Goal: Information Seeking & Learning: Check status

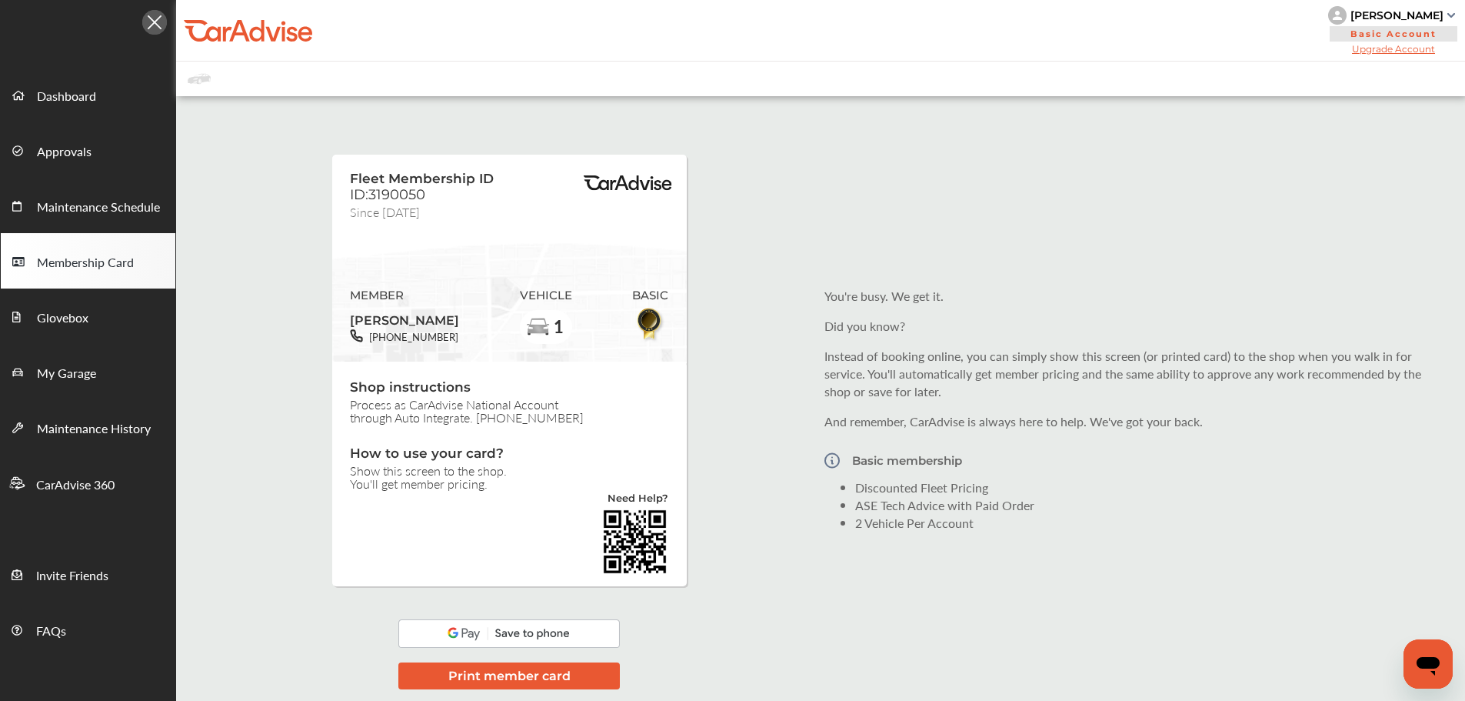
click at [790, 252] on div "Fleet Membership ID ID:3190050 Since [DATE] MEMBER [PERSON_NAME] [PHONE_NUMBER]…" at bounding box center [820, 409] width 1289 height 611
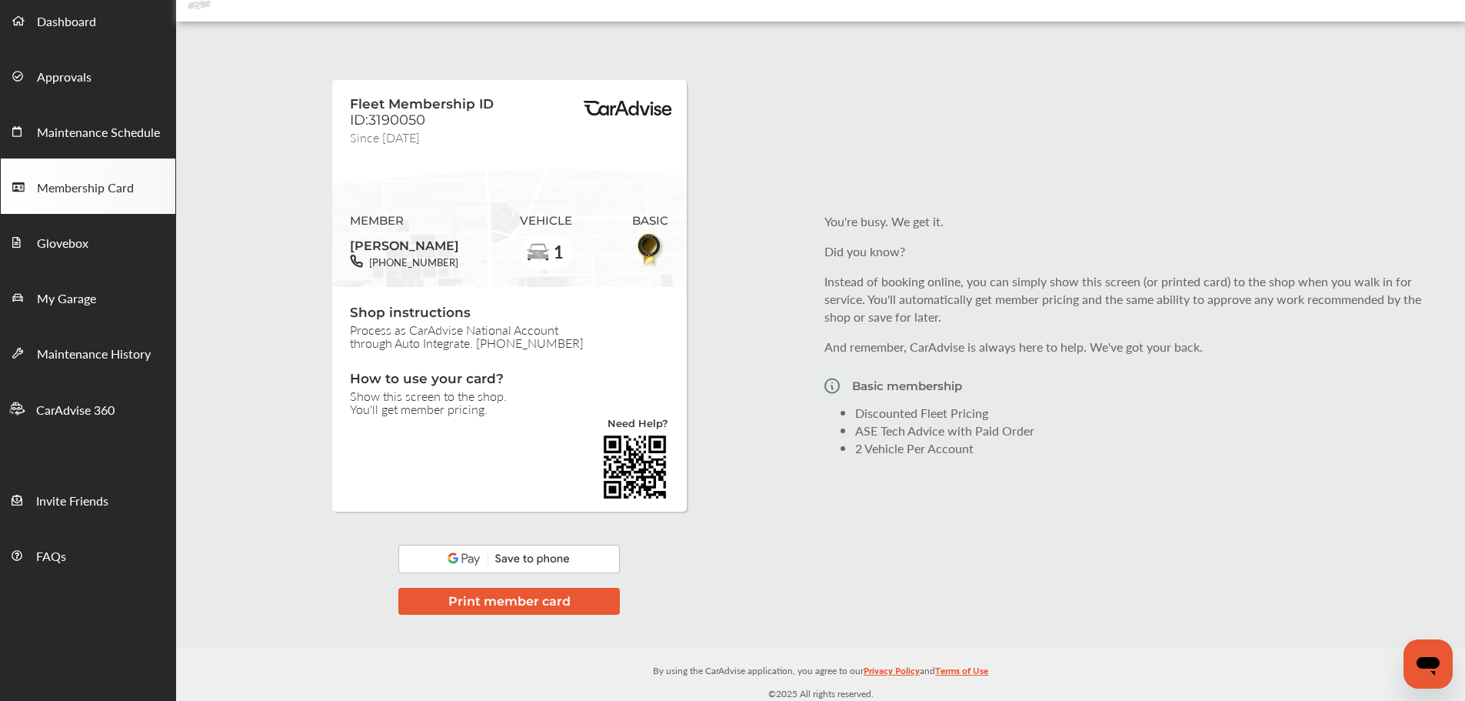
scroll to position [77, 0]
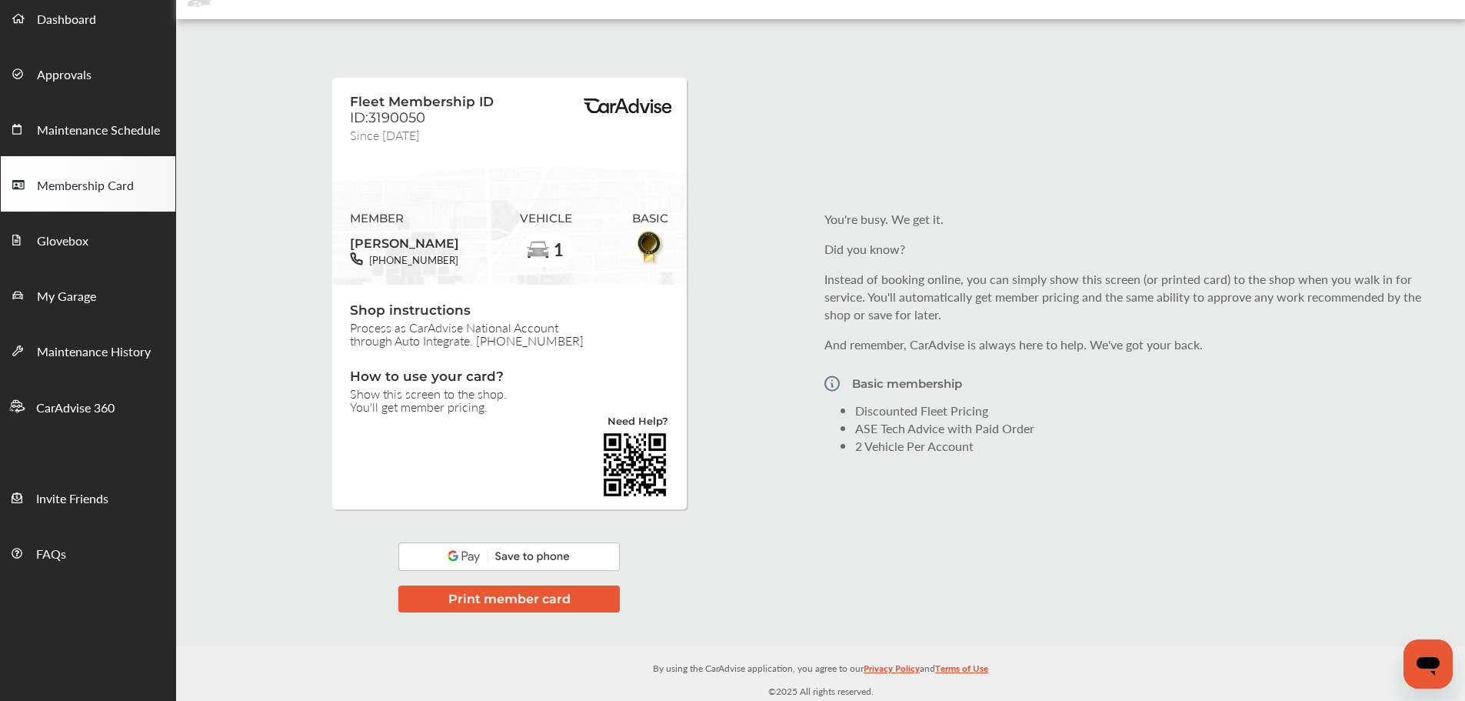
click at [978, 403] on li "Discounted Fleet Pricing" at bounding box center [1147, 410] width 584 height 18
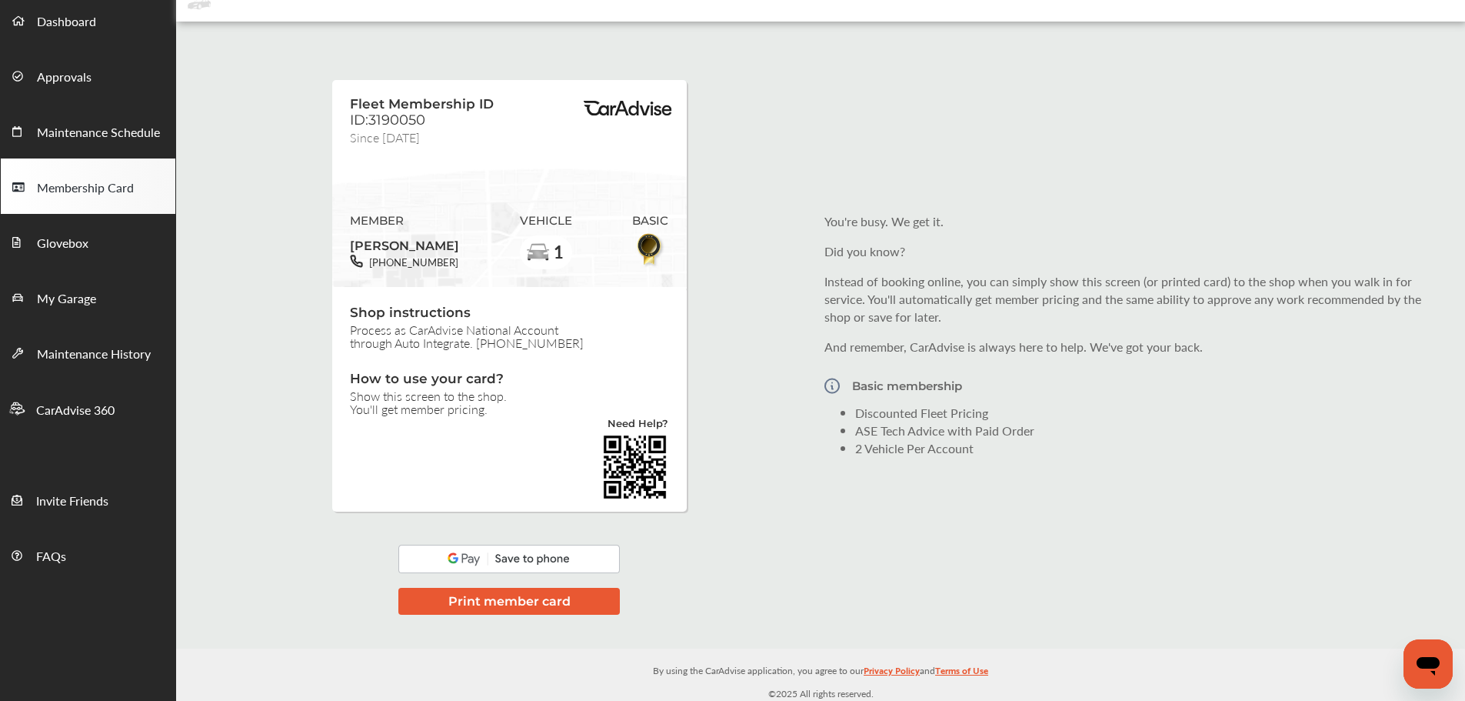
scroll to position [78, 0]
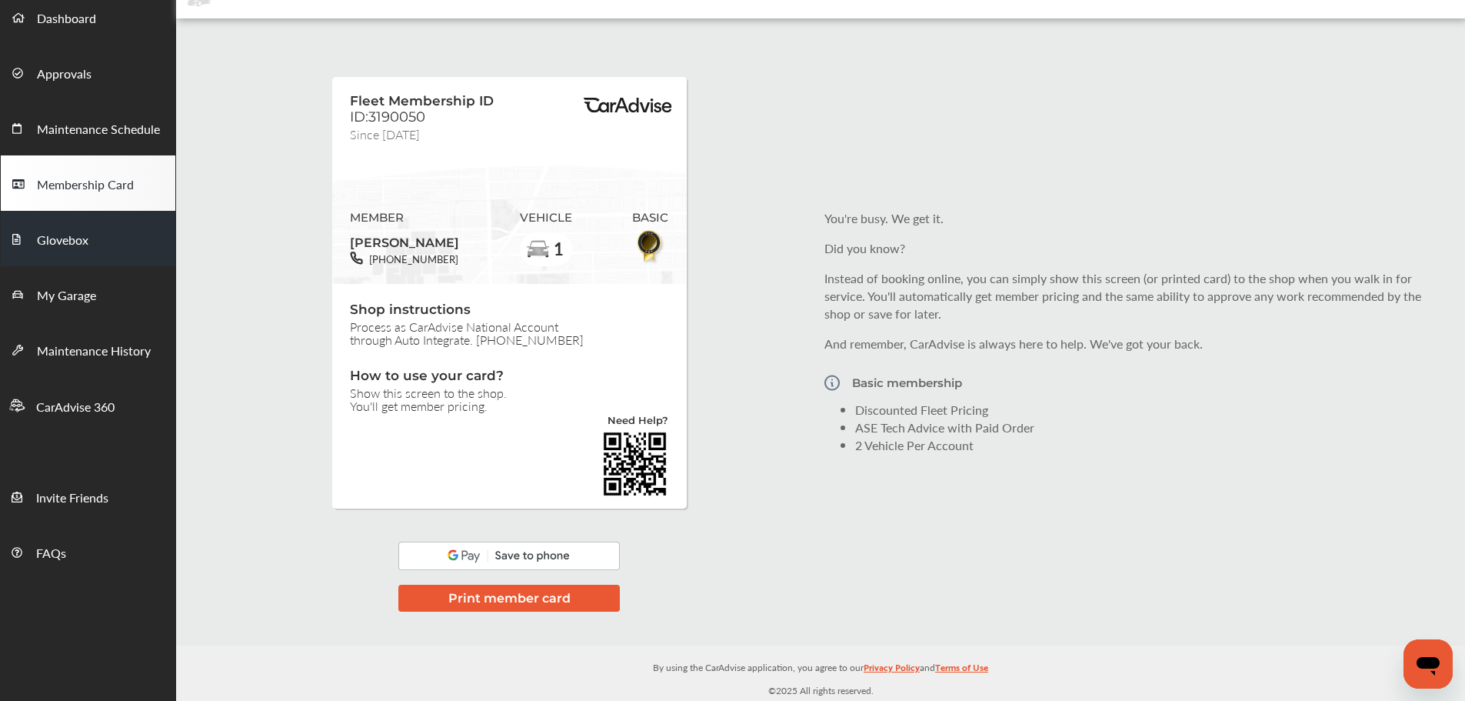
click at [55, 242] on span "Glovebox" at bounding box center [63, 241] width 52 height 20
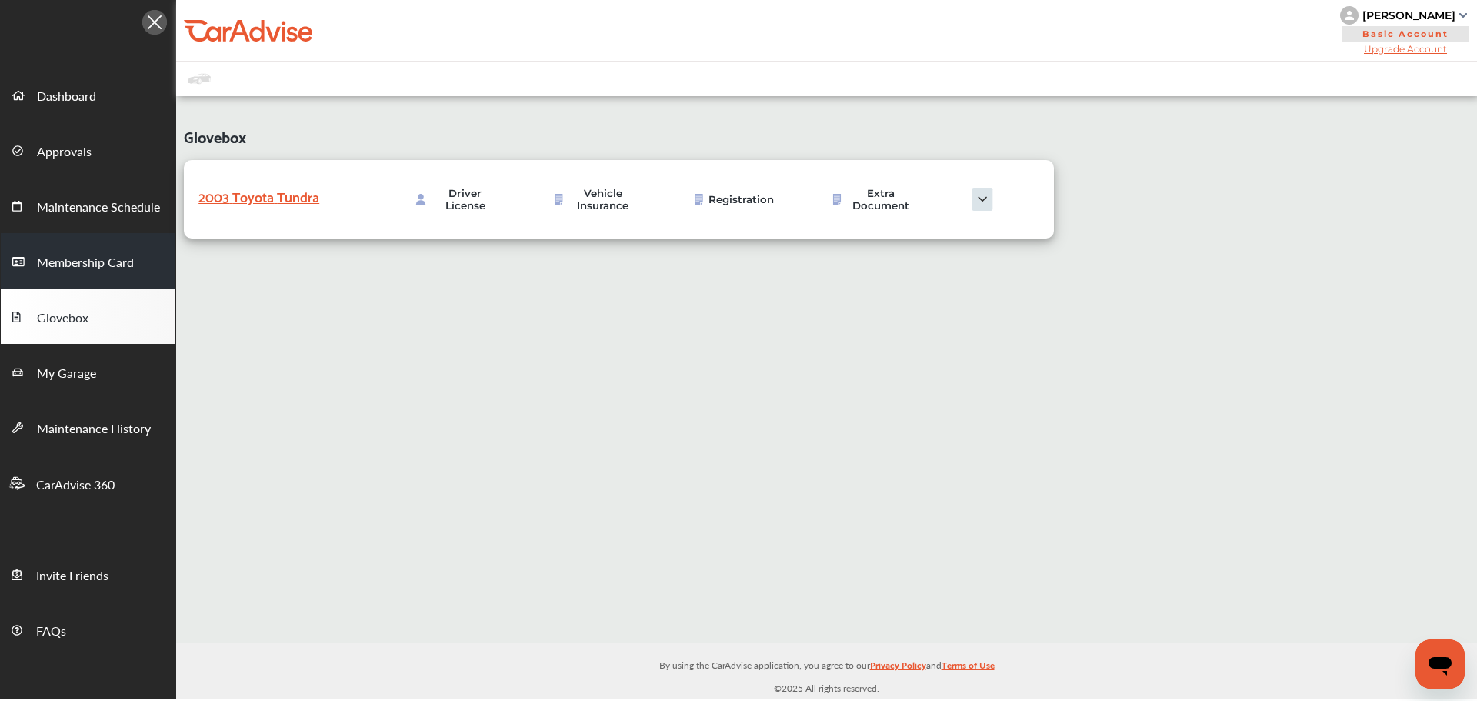
click at [73, 264] on span "Membership Card" at bounding box center [85, 263] width 97 height 20
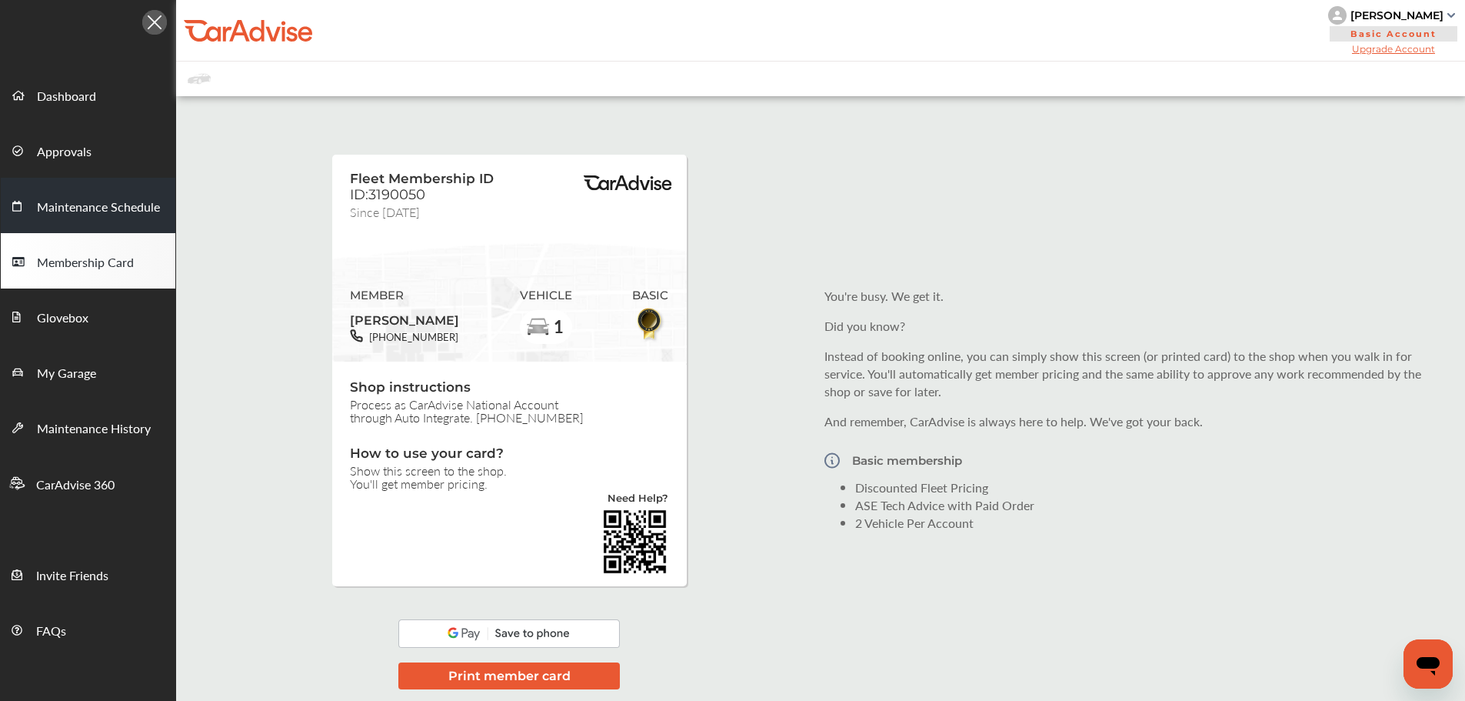
click at [95, 210] on span "Maintenance Schedule" at bounding box center [98, 208] width 123 height 20
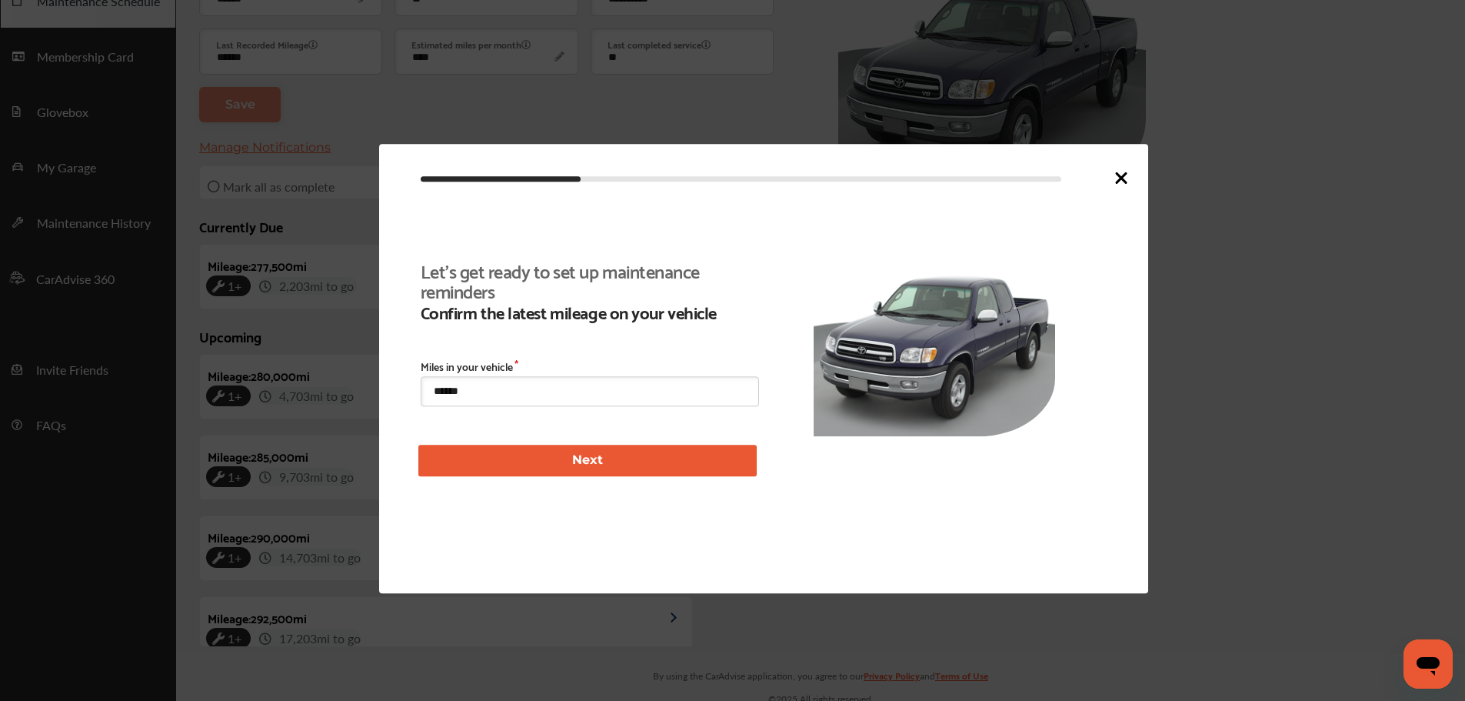
scroll to position [214, 0]
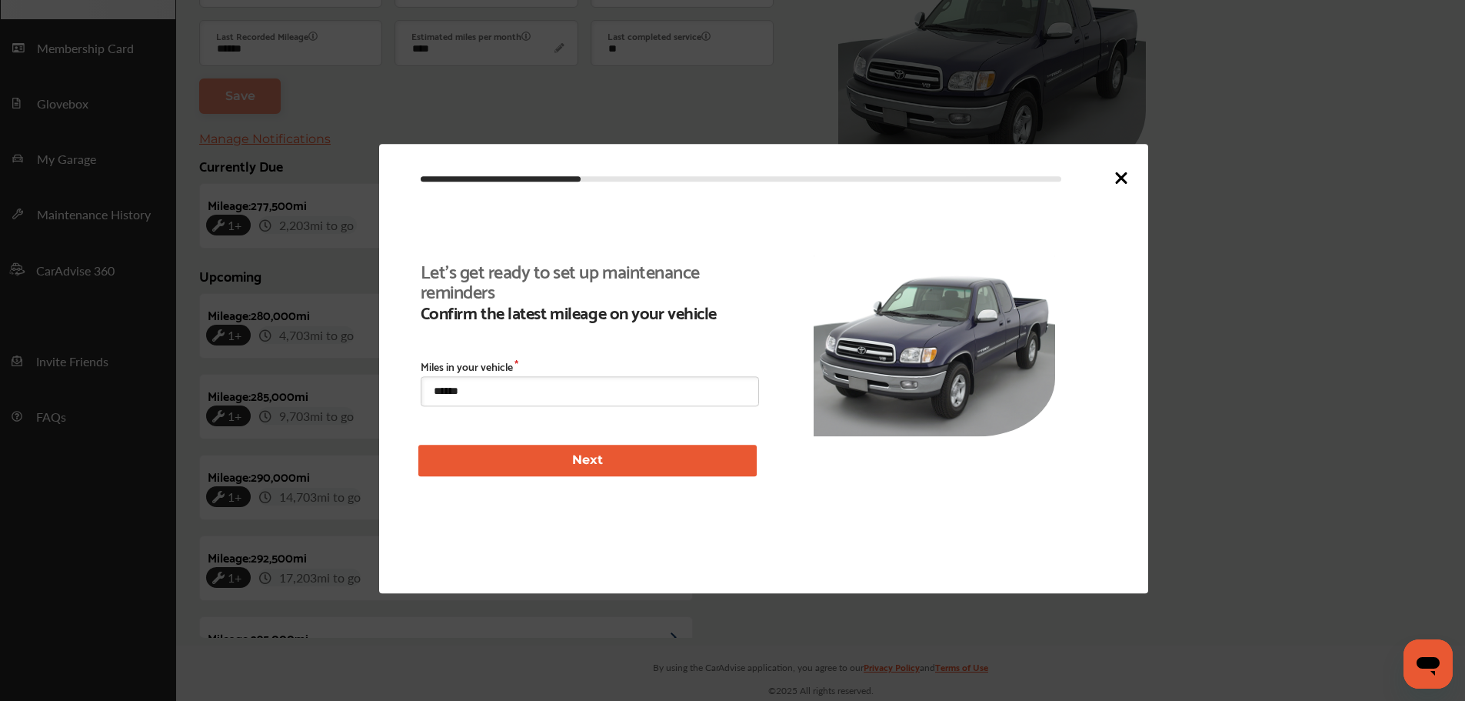
click at [1131, 174] on div "Let's get ready to set up maintenance reminders Confirm the latest mileage on y…" at bounding box center [763, 368] width 769 height 449
click at [1125, 175] on icon at bounding box center [1121, 177] width 18 height 18
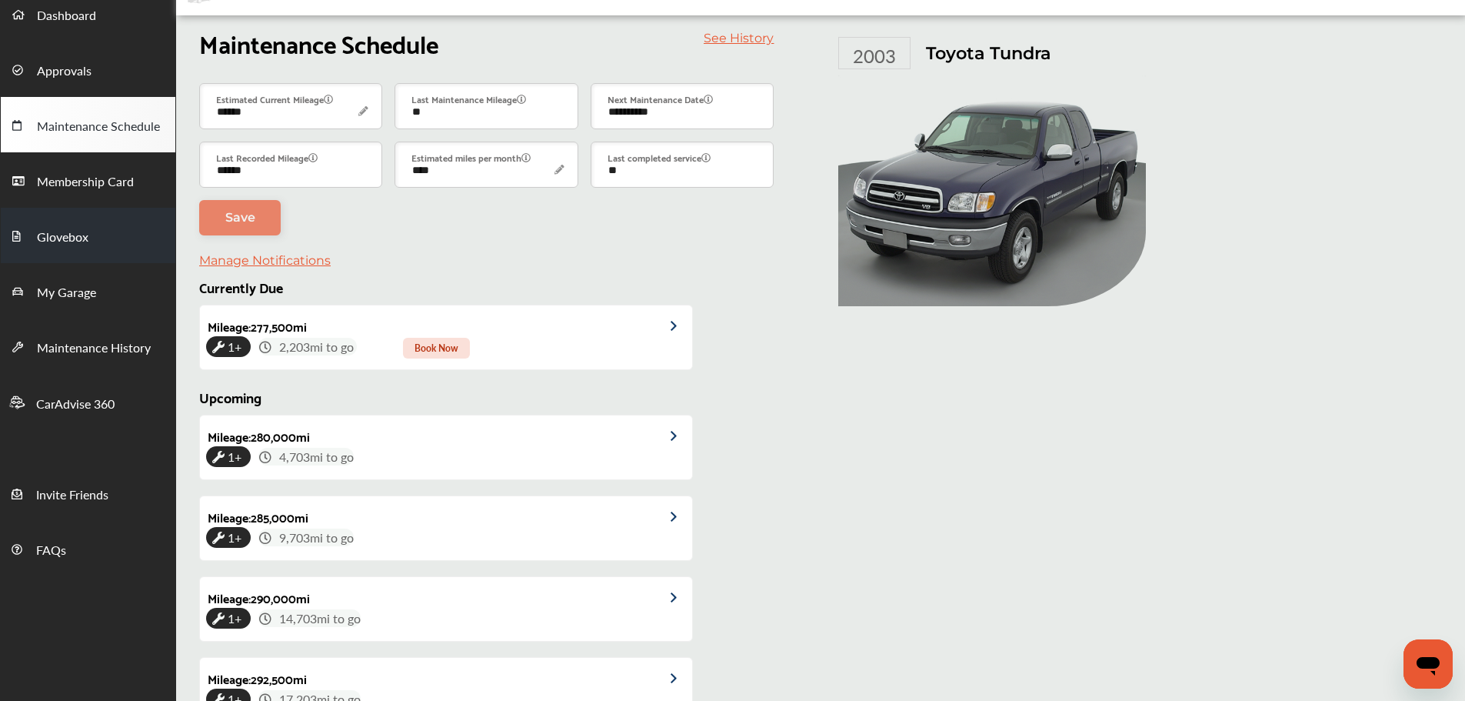
scroll to position [0, 0]
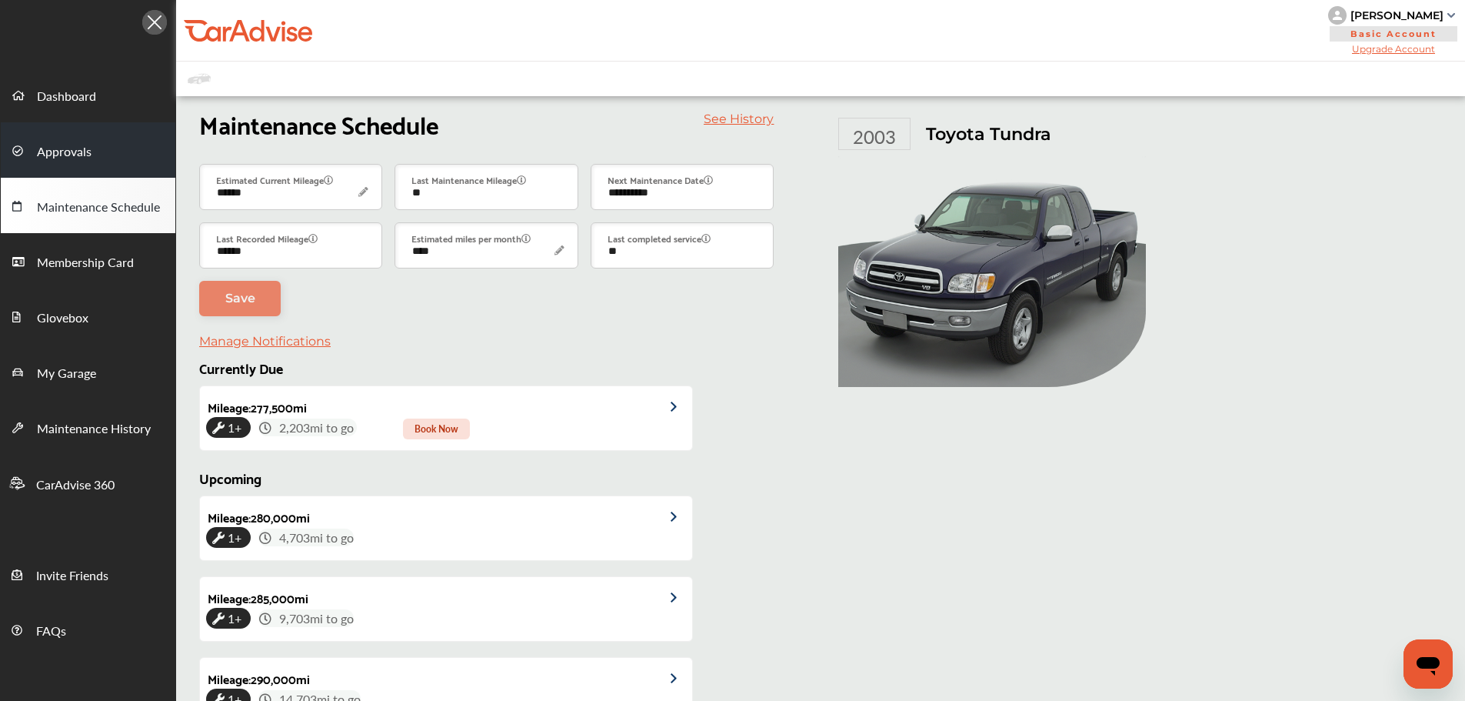
click at [115, 142] on link "Approvals" at bounding box center [88, 149] width 175 height 55
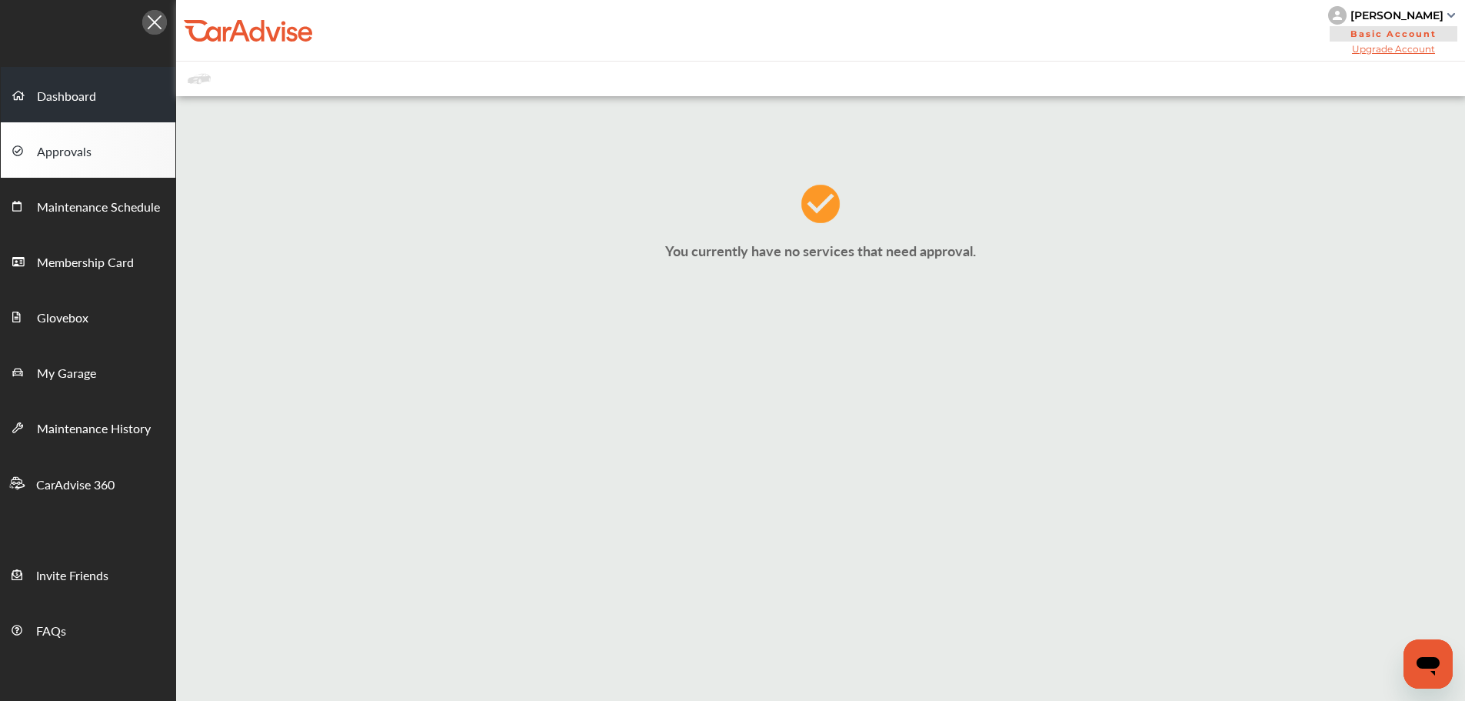
click at [116, 102] on link "Dashboard" at bounding box center [88, 94] width 175 height 55
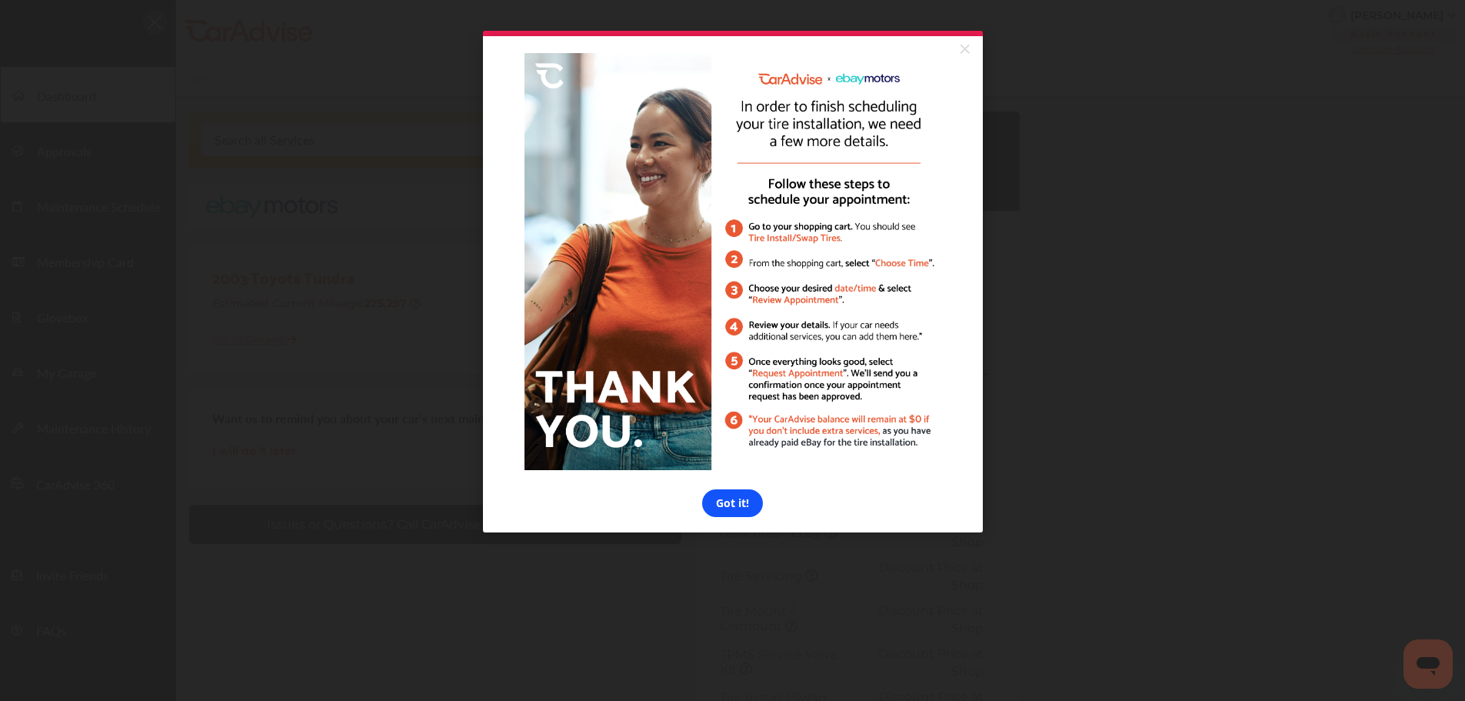
click at [738, 506] on link "Got it!" at bounding box center [732, 503] width 61 height 28
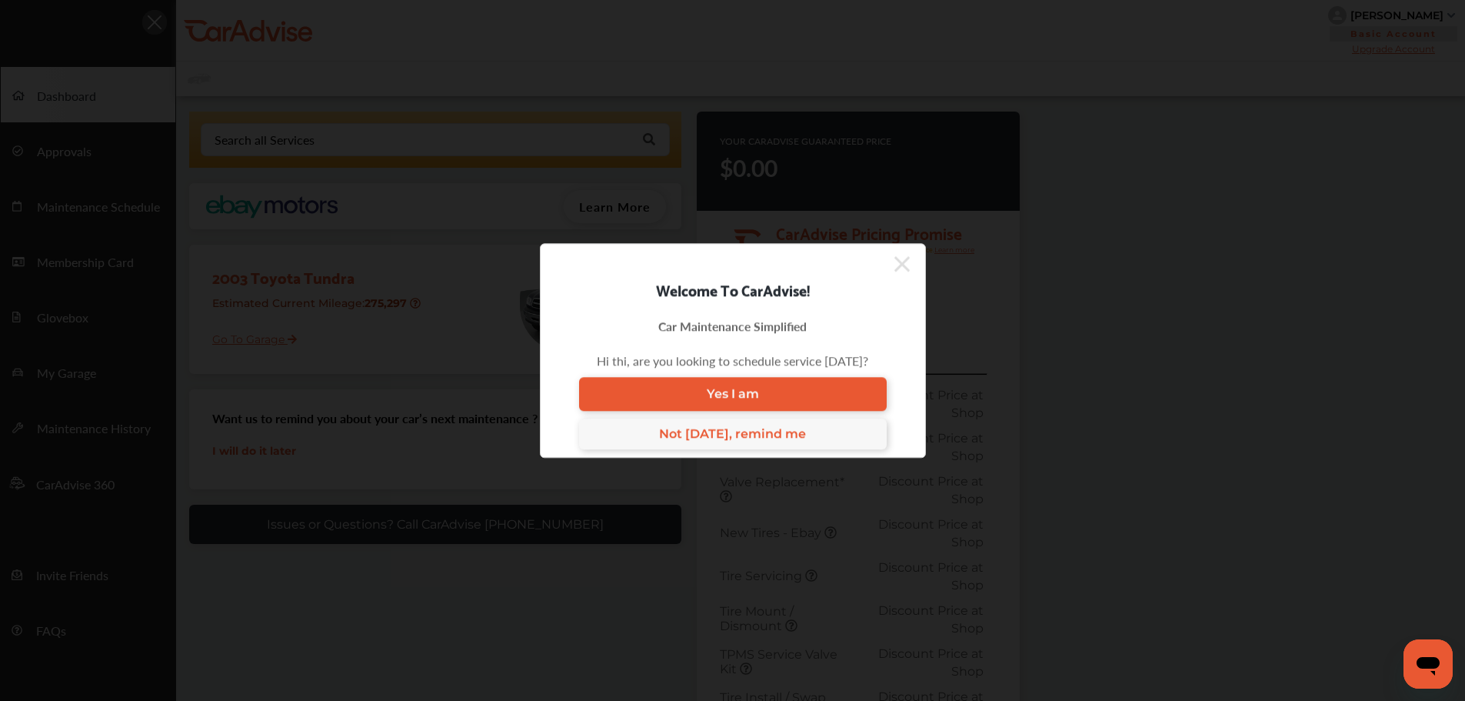
click at [898, 262] on icon at bounding box center [901, 264] width 15 height 25
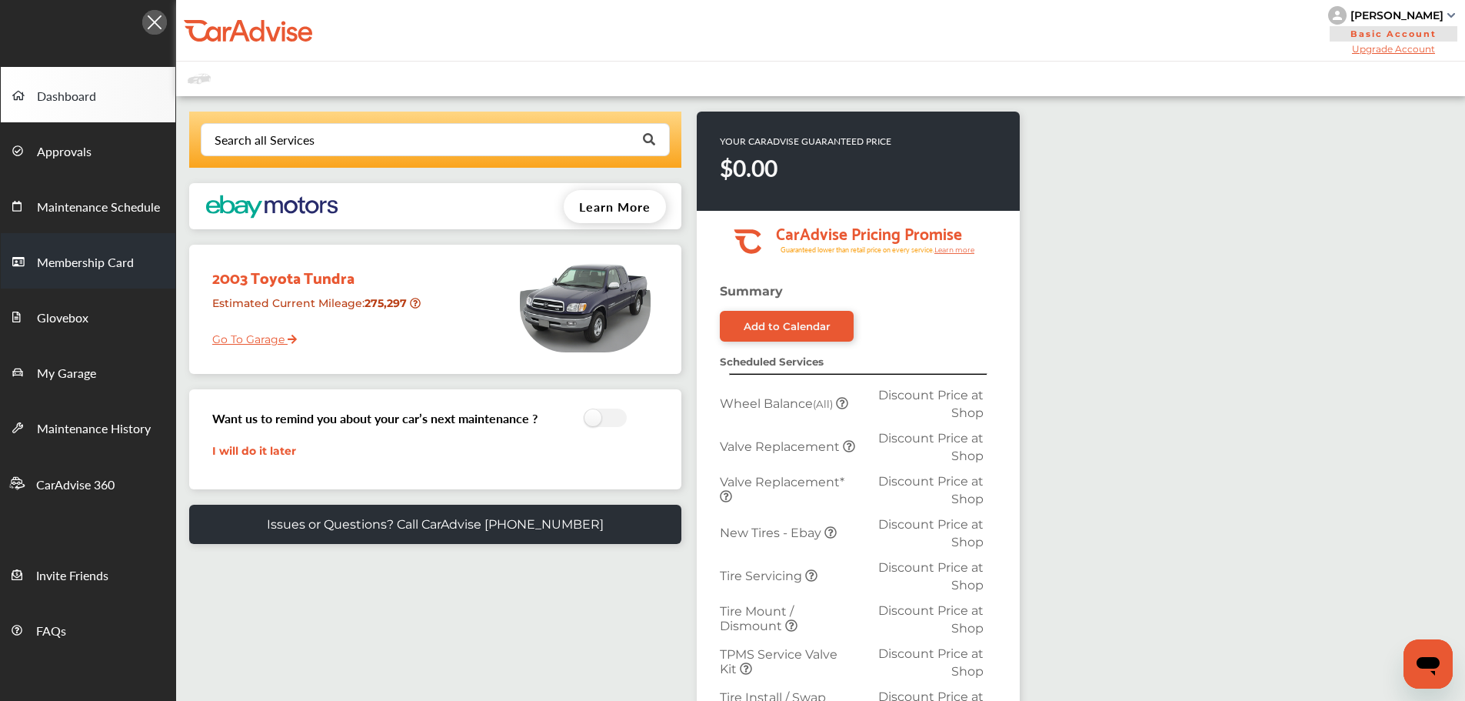
click at [117, 267] on span "Membership Card" at bounding box center [85, 263] width 97 height 20
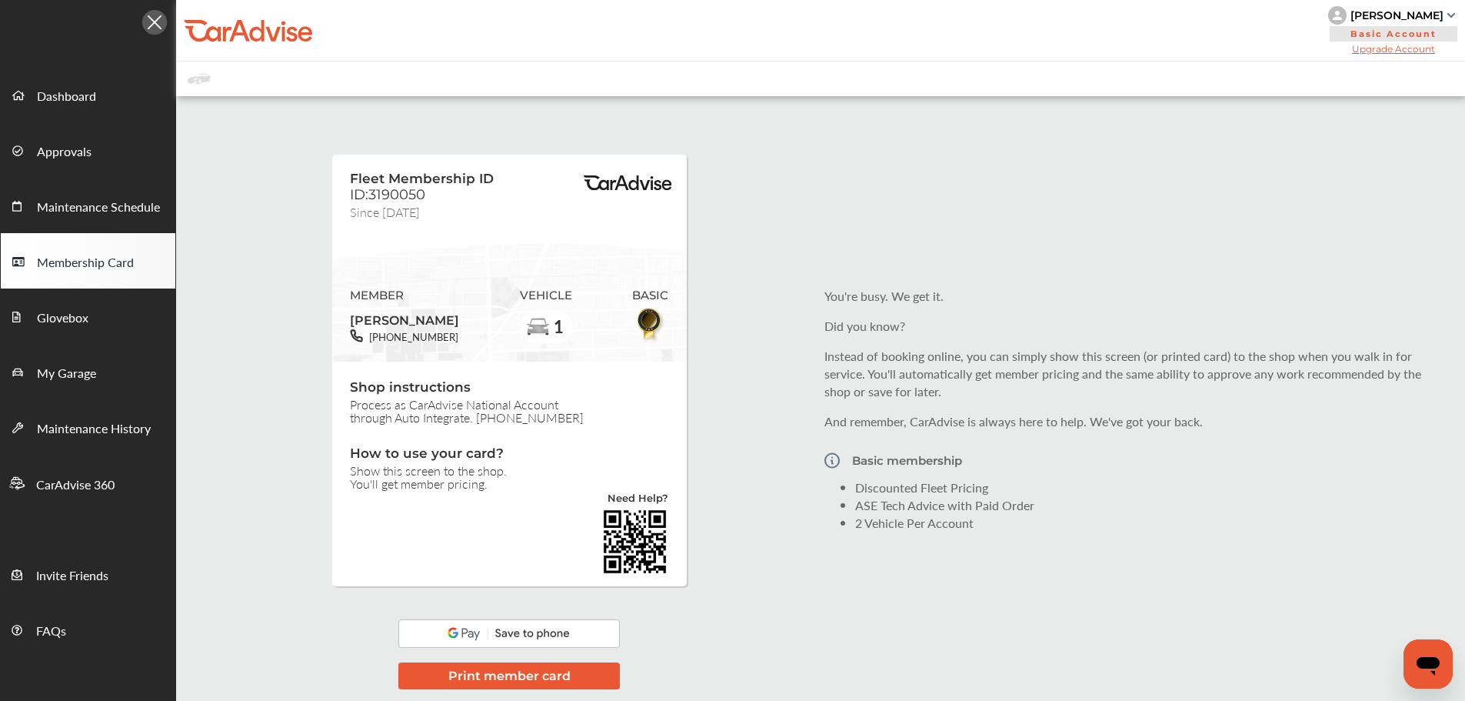
click at [274, 323] on div "Fleet Membership ID ID:3190050 Since [DATE] MEMBER [PERSON_NAME] [PHONE_NUMBER]…" at bounding box center [820, 409] width 1289 height 611
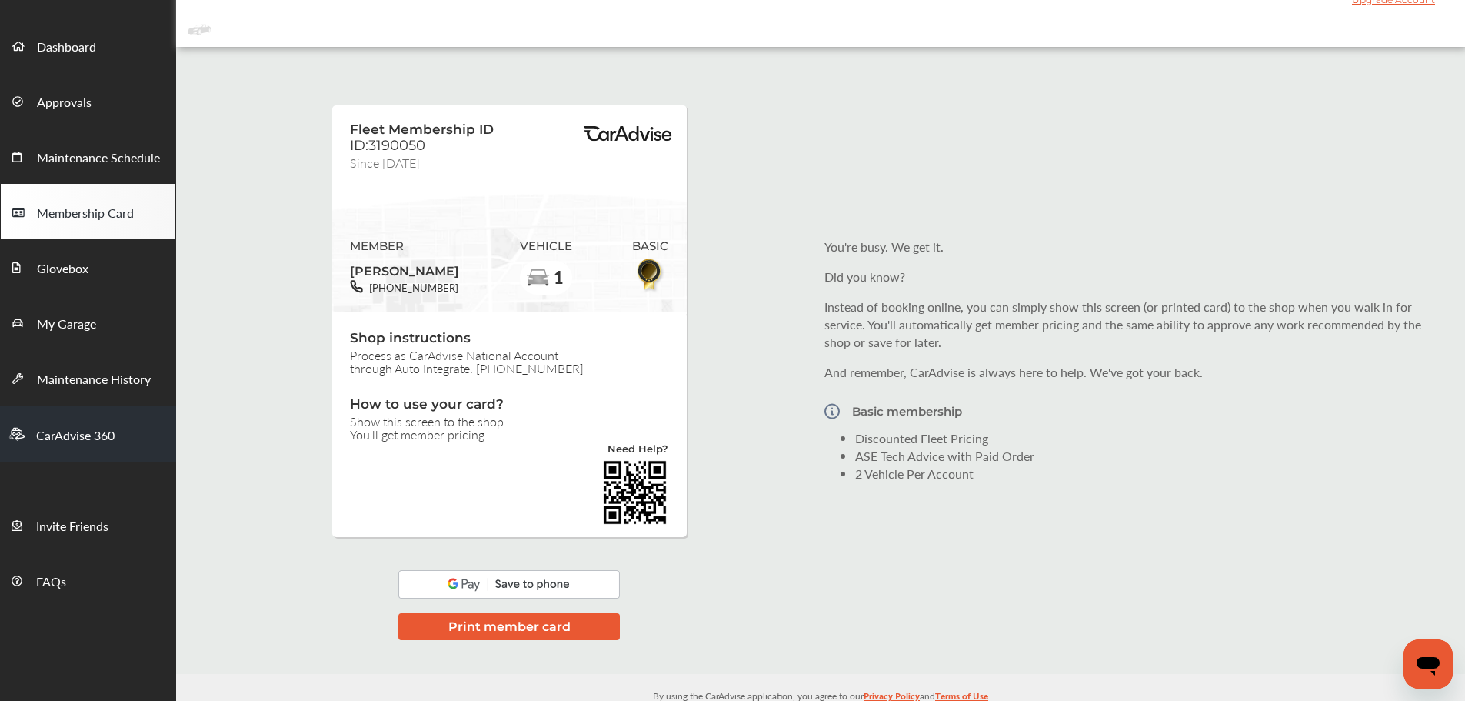
scroll to position [77, 0]
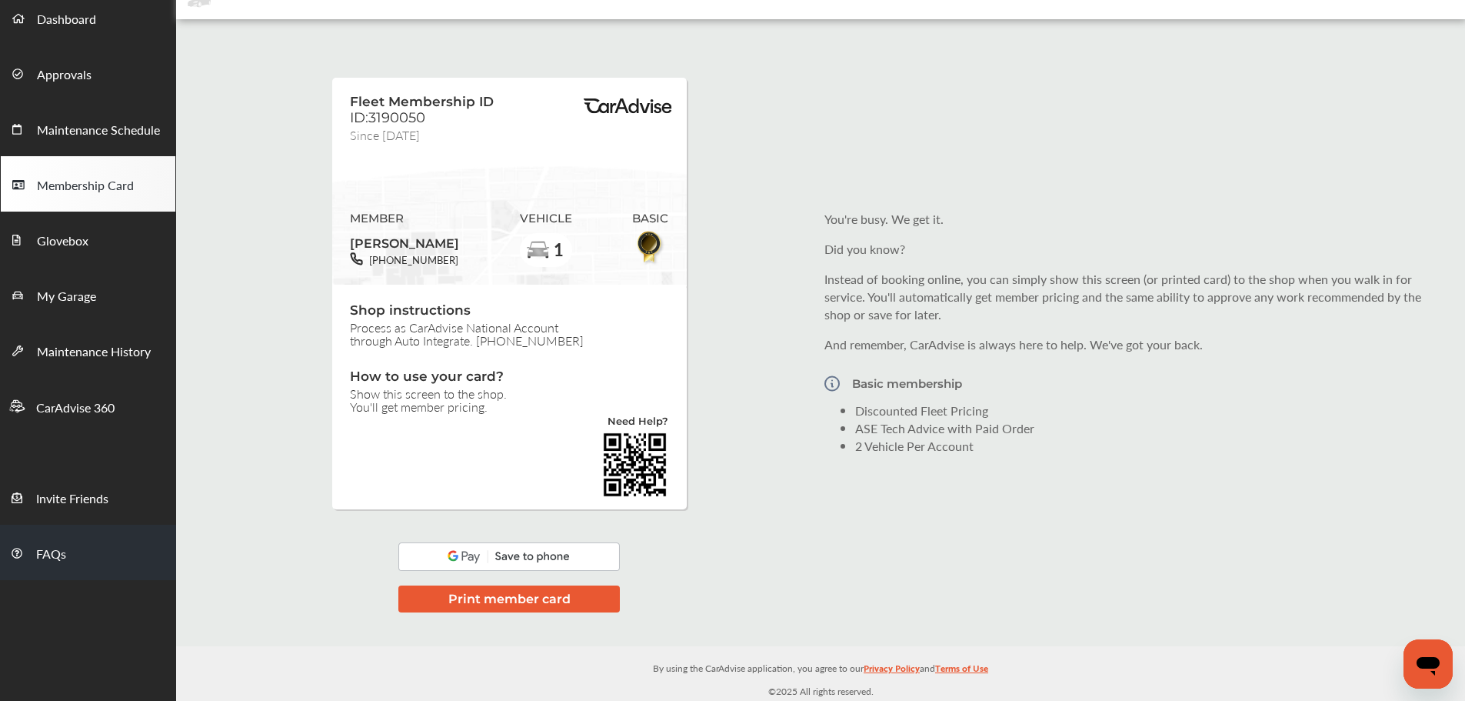
click at [73, 551] on link "FAQs" at bounding box center [88, 552] width 176 height 55
click at [105, 132] on span "Maintenance Schedule" at bounding box center [98, 131] width 123 height 20
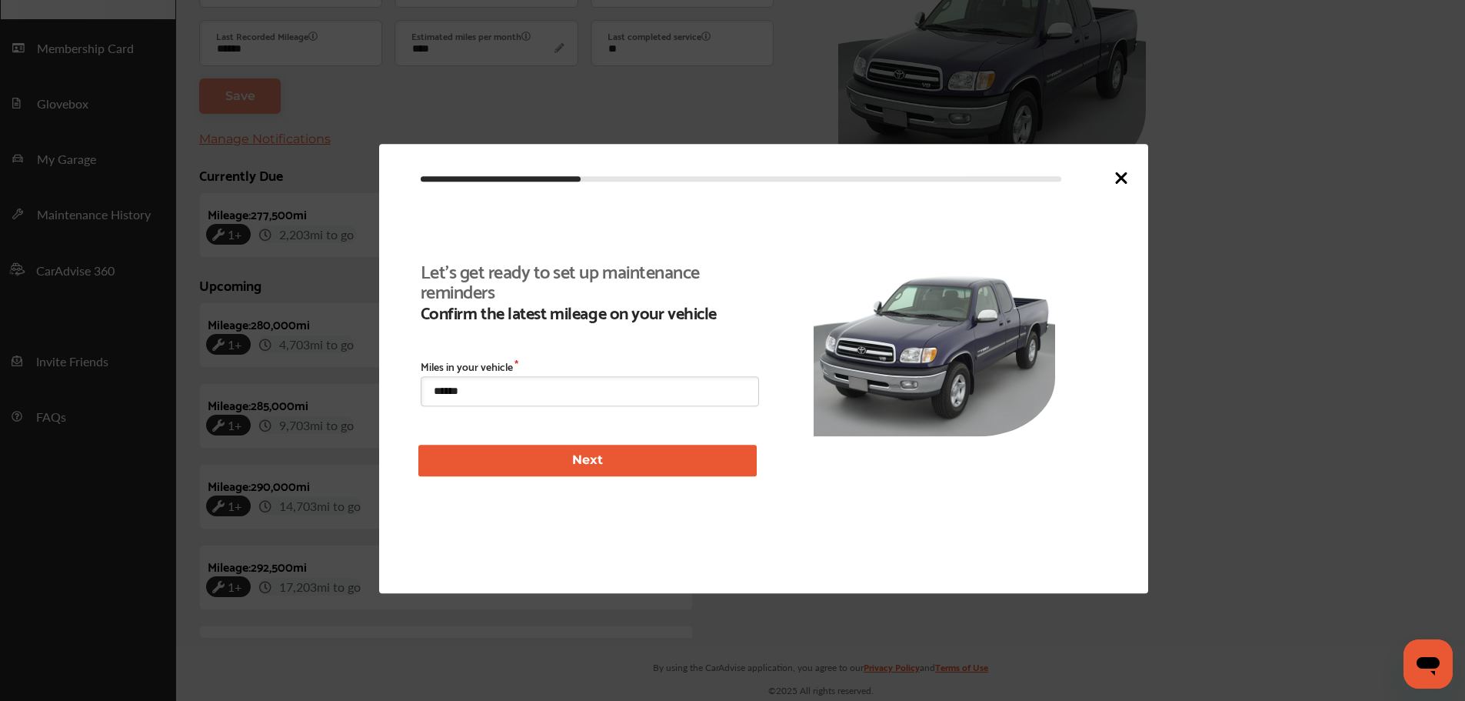
scroll to position [355, 0]
click at [1127, 174] on icon at bounding box center [1121, 177] width 18 height 18
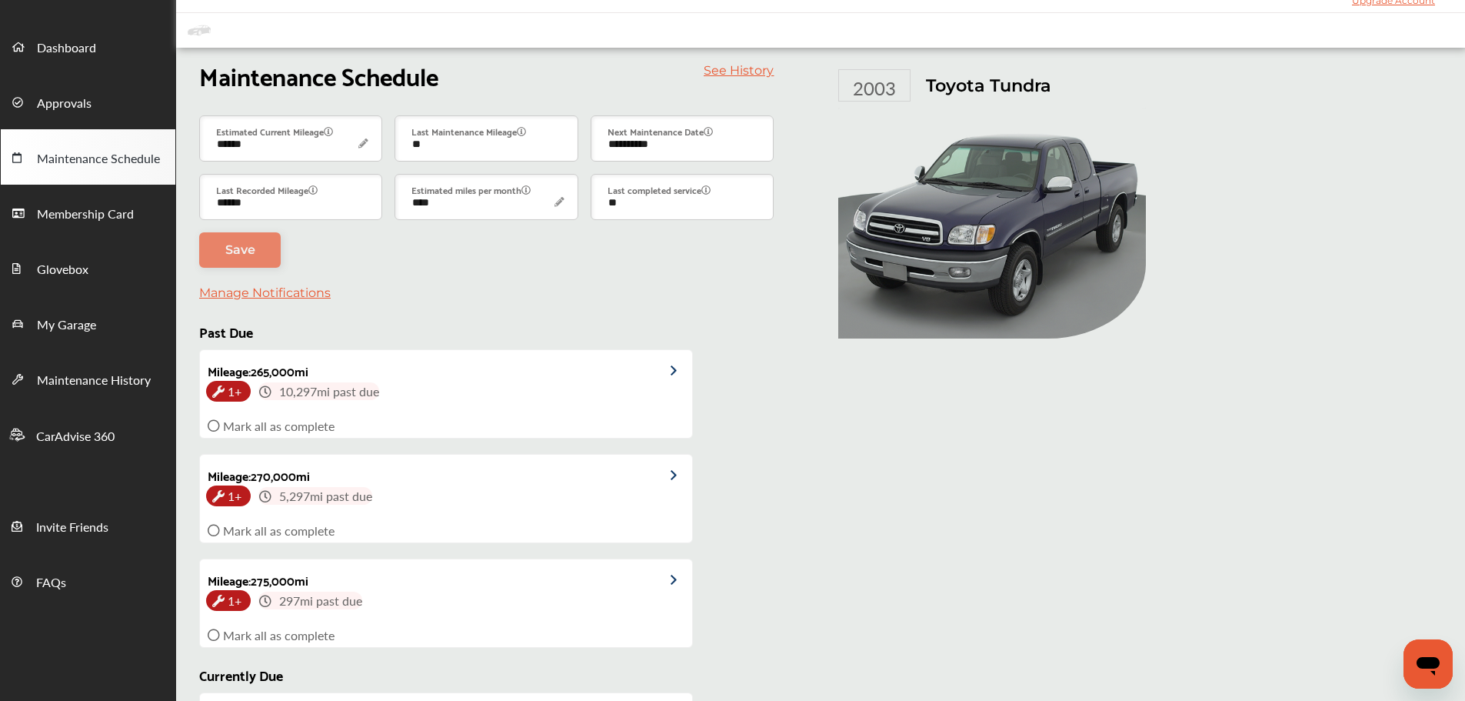
scroll to position [0, 0]
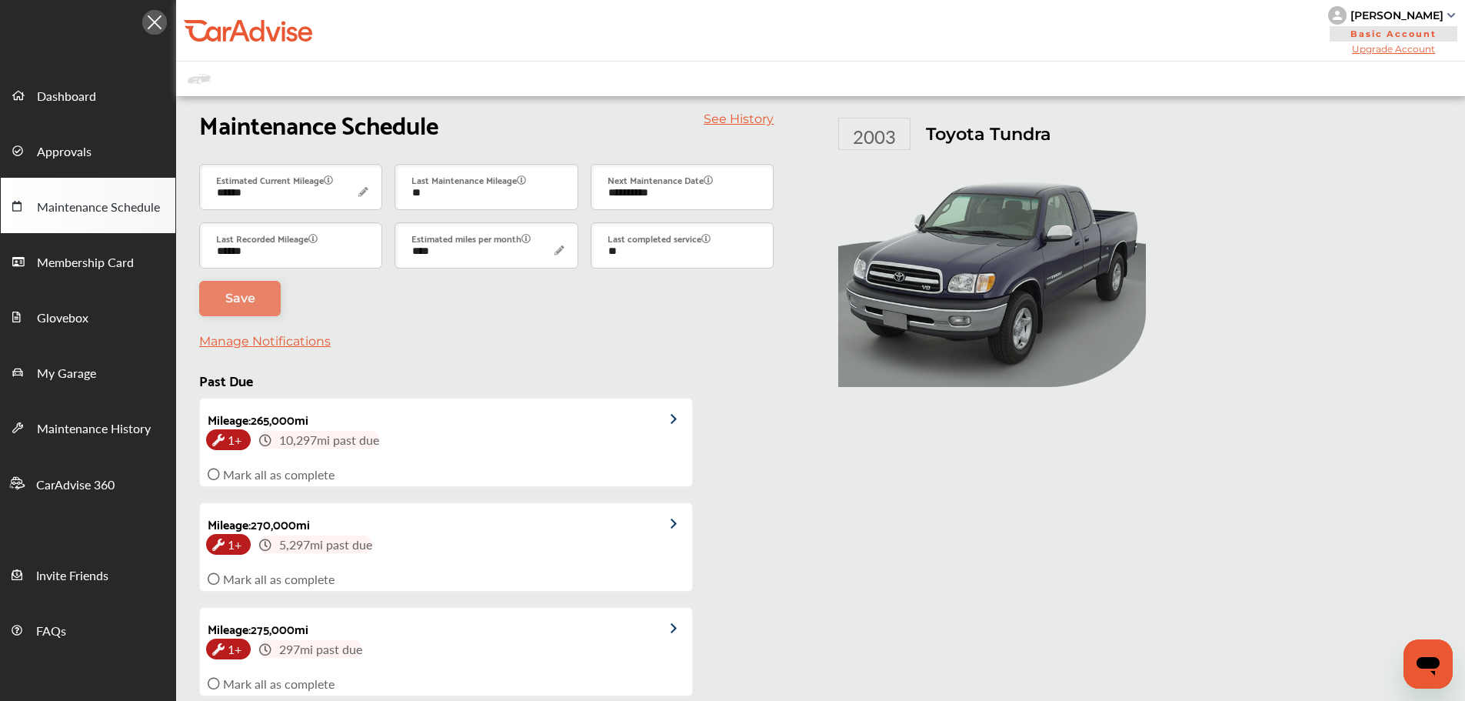
click at [407, 298] on div "**********" at bounding box center [486, 240] width 575 height 152
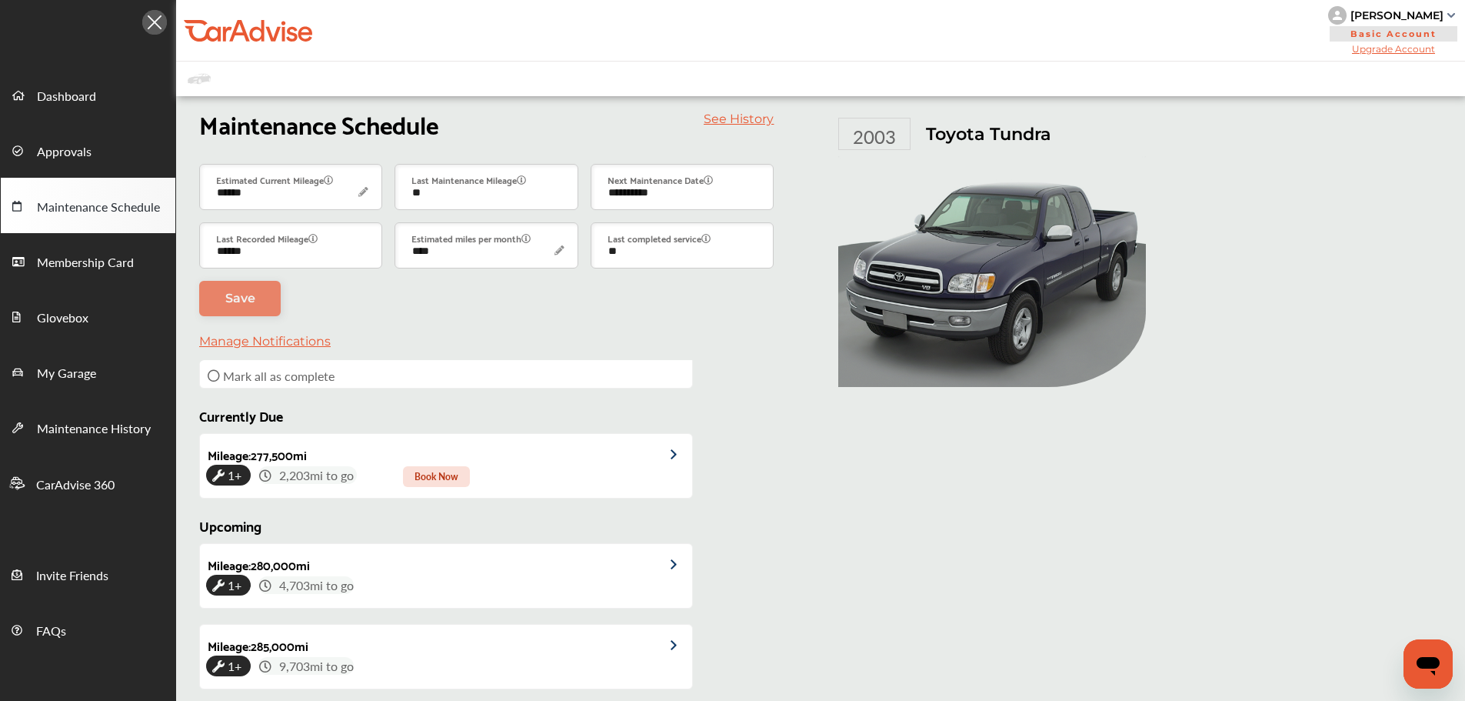
scroll to position [385, 0]
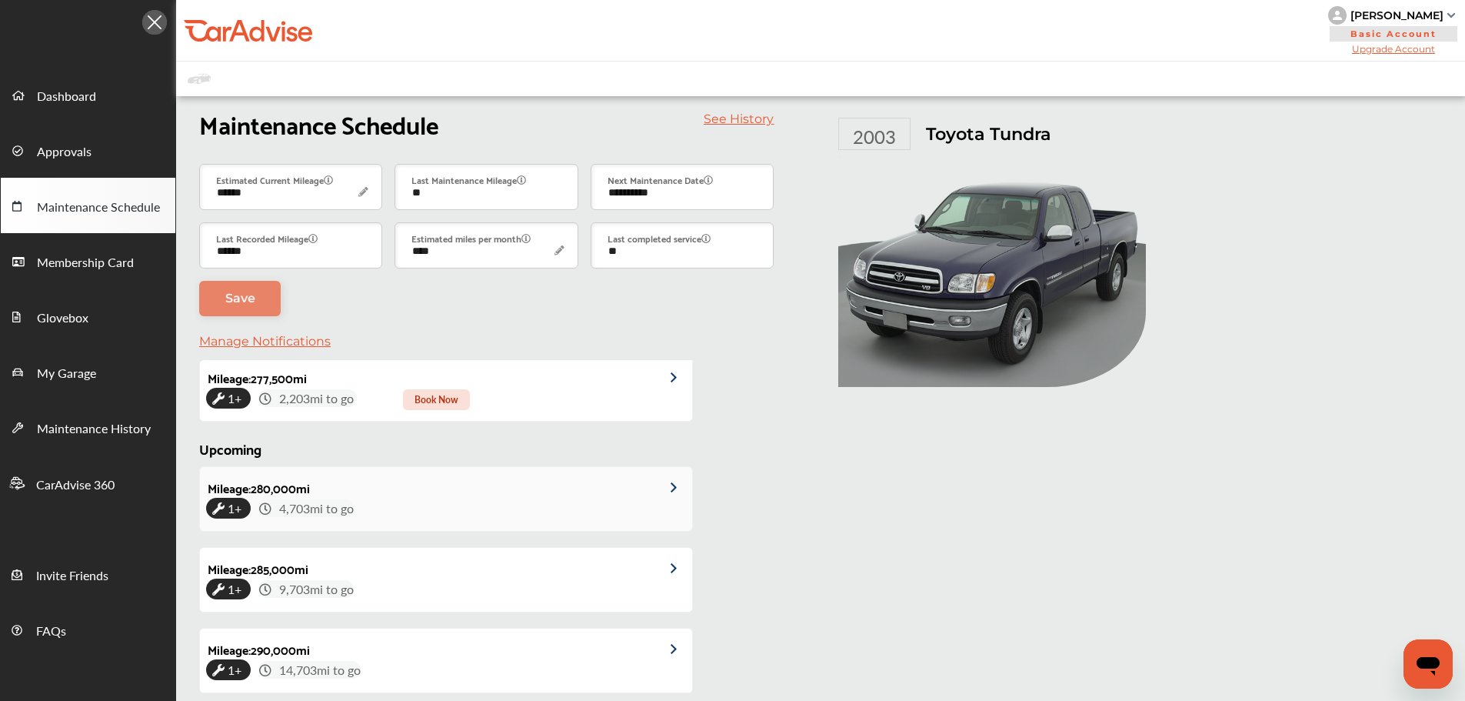
click at [653, 495] on div at bounding box center [663, 486] width 57 height 38
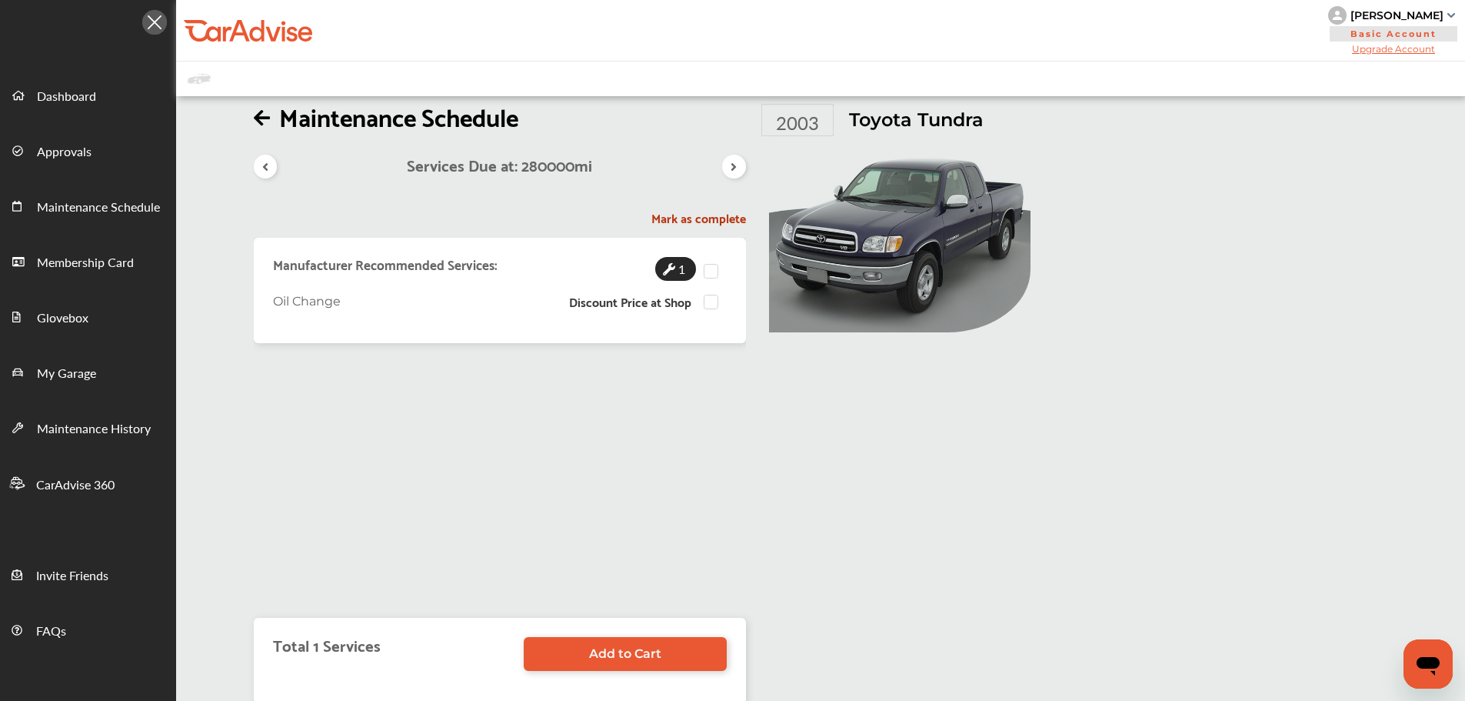
click at [259, 116] on icon at bounding box center [262, 117] width 16 height 18
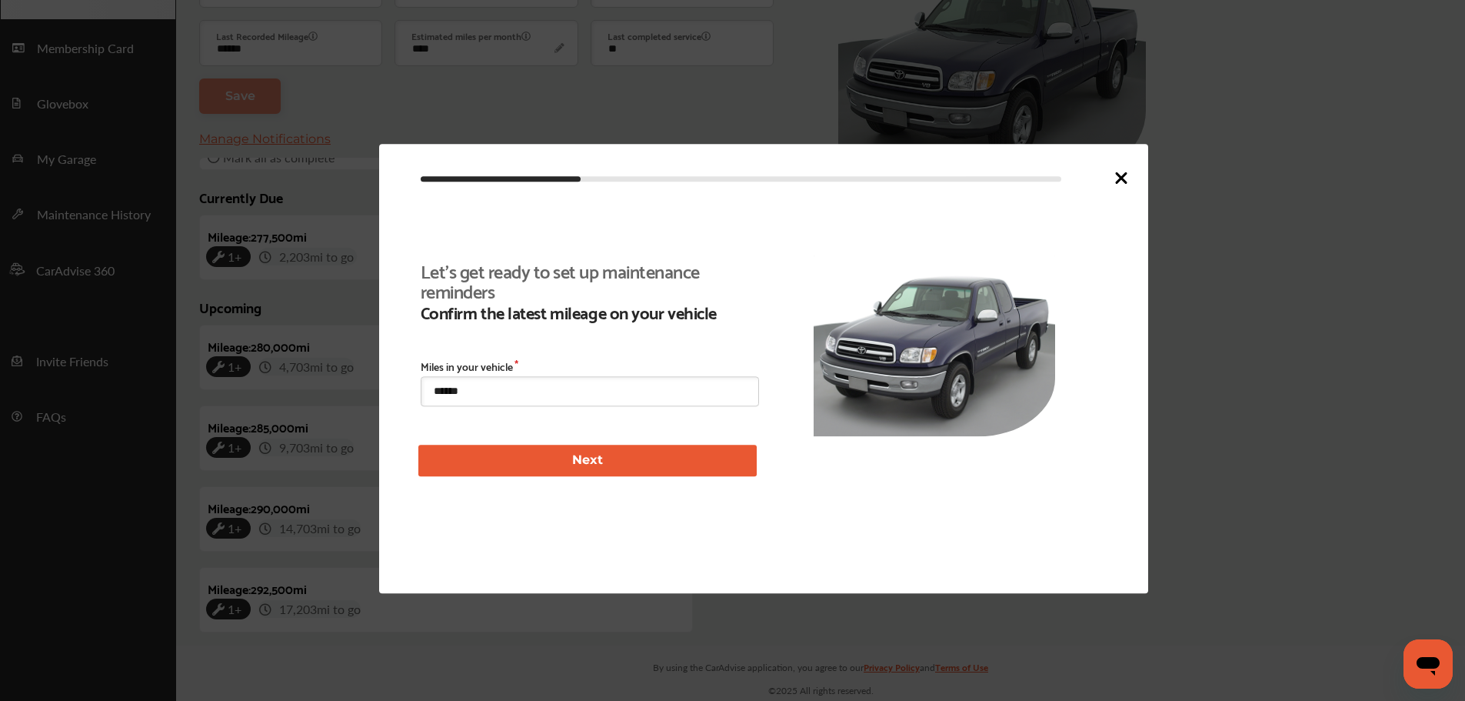
scroll to position [355, 0]
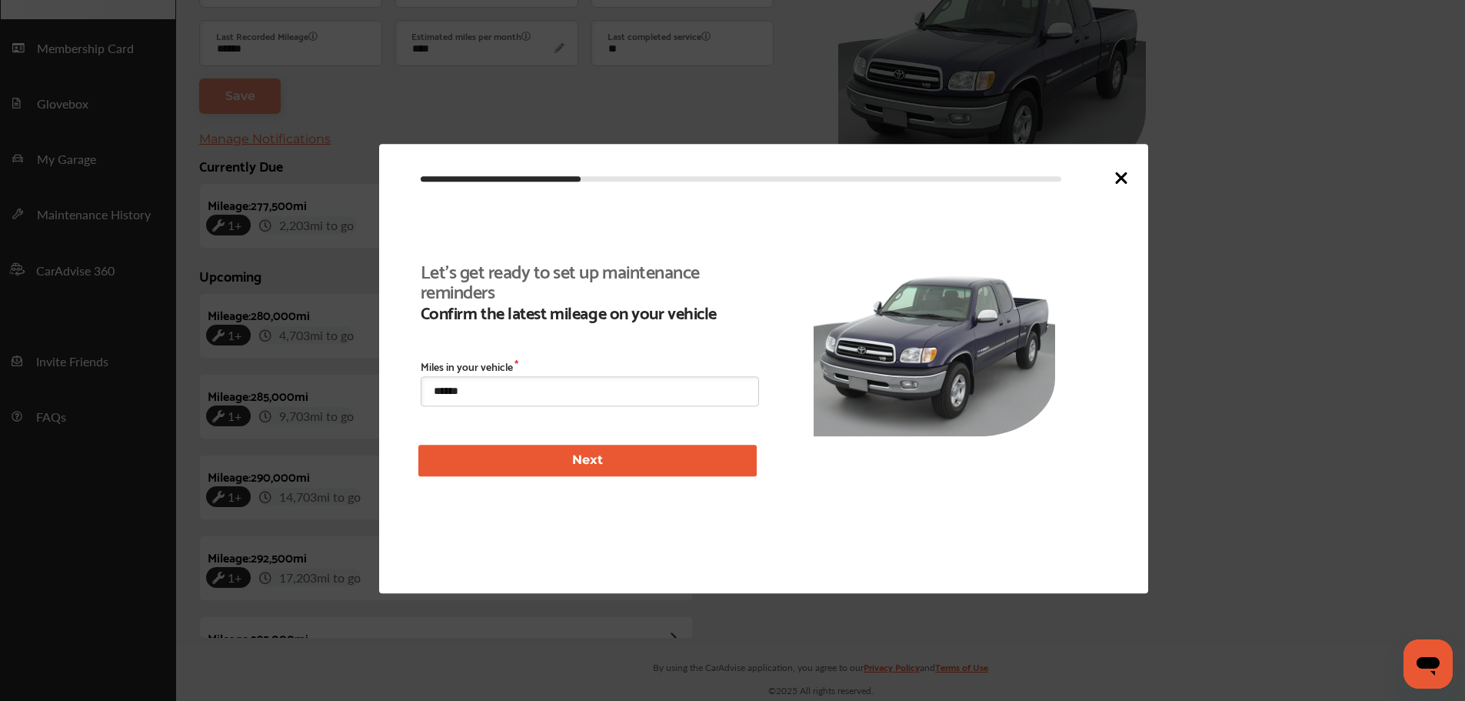
click at [1118, 174] on icon at bounding box center [1121, 177] width 9 height 9
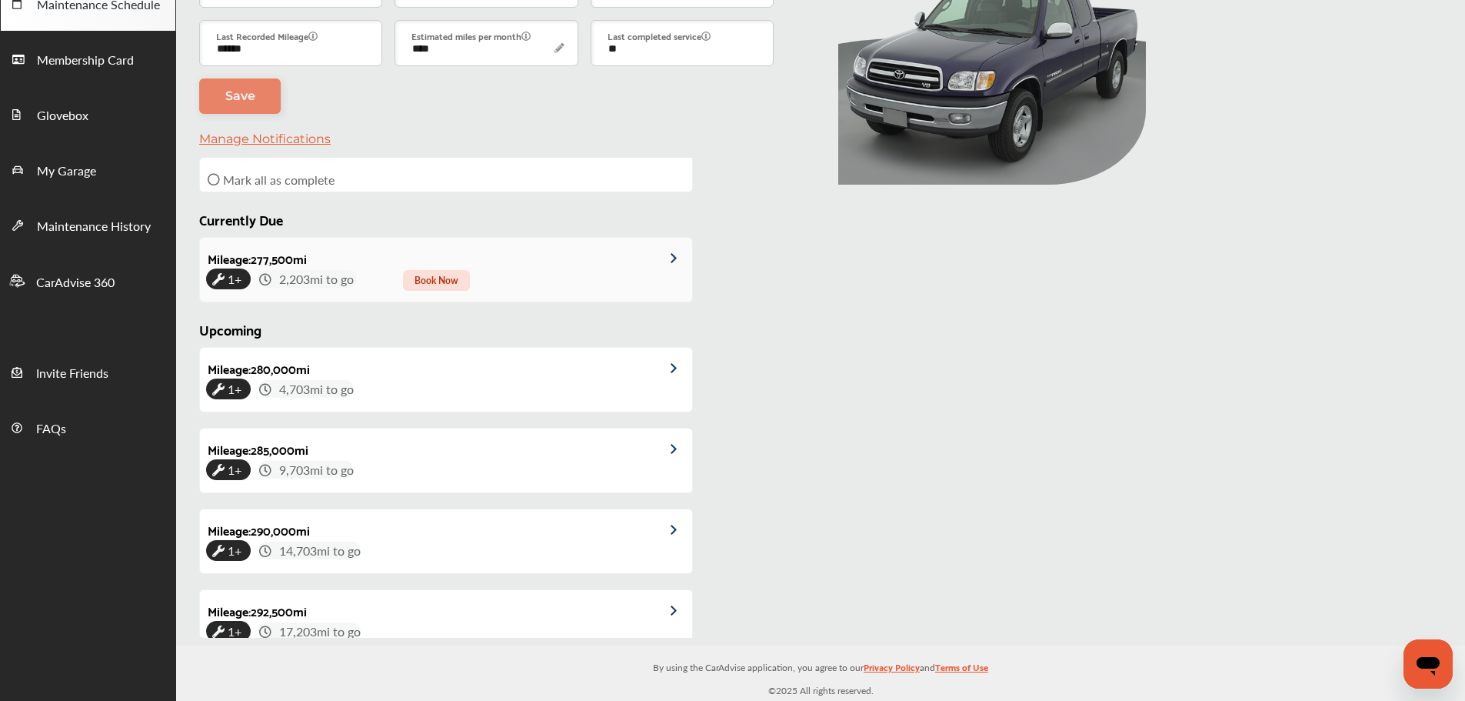
scroll to position [278, 0]
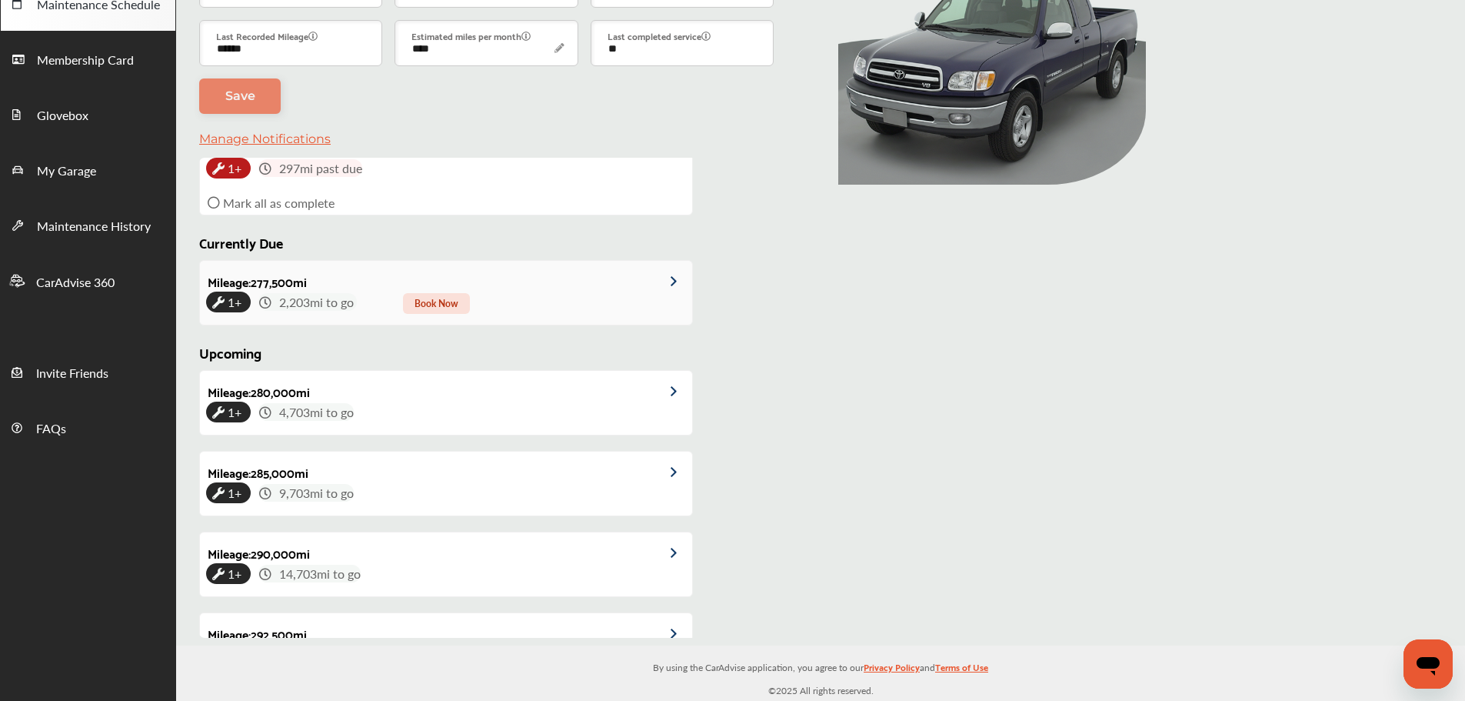
click at [565, 295] on div "1+ 2,203 mi to go Book Now" at bounding box center [446, 302] width 480 height 18
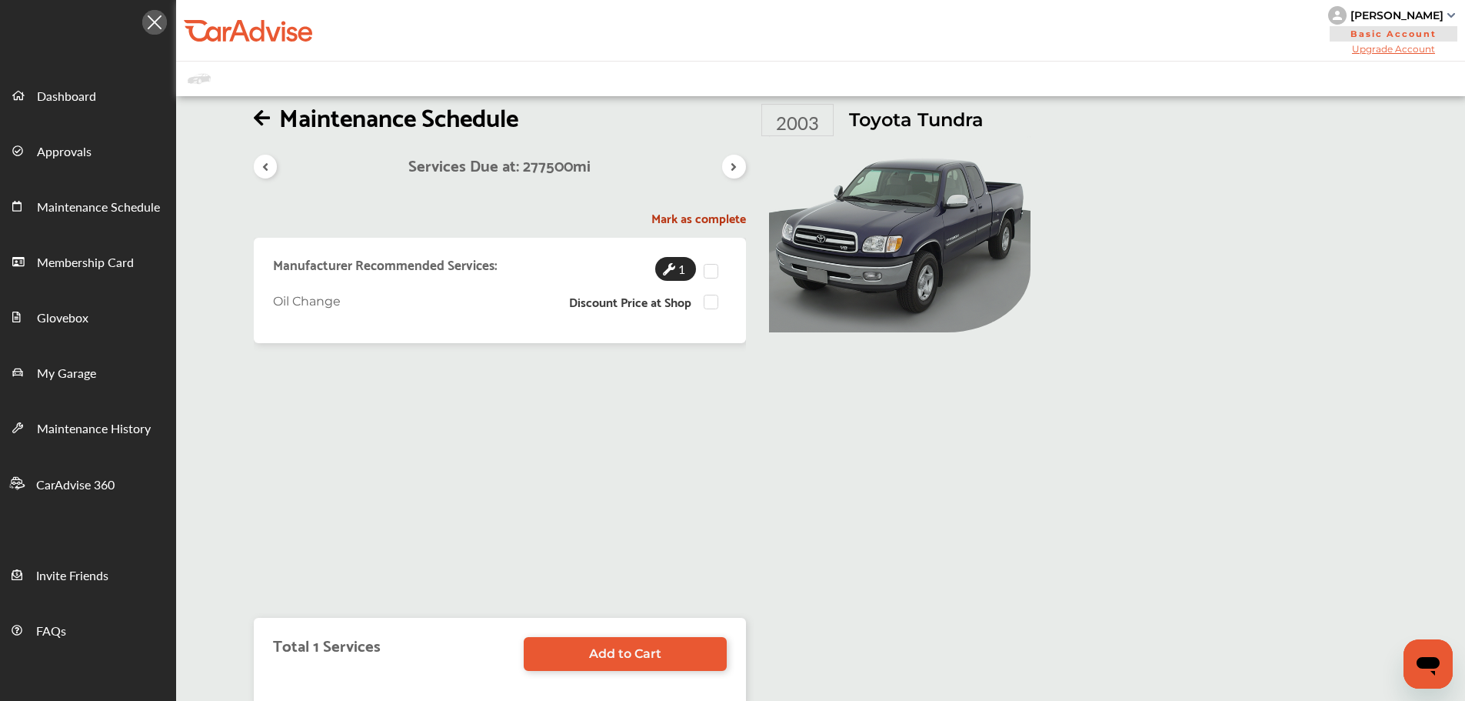
click at [263, 120] on icon at bounding box center [262, 117] width 16 height 18
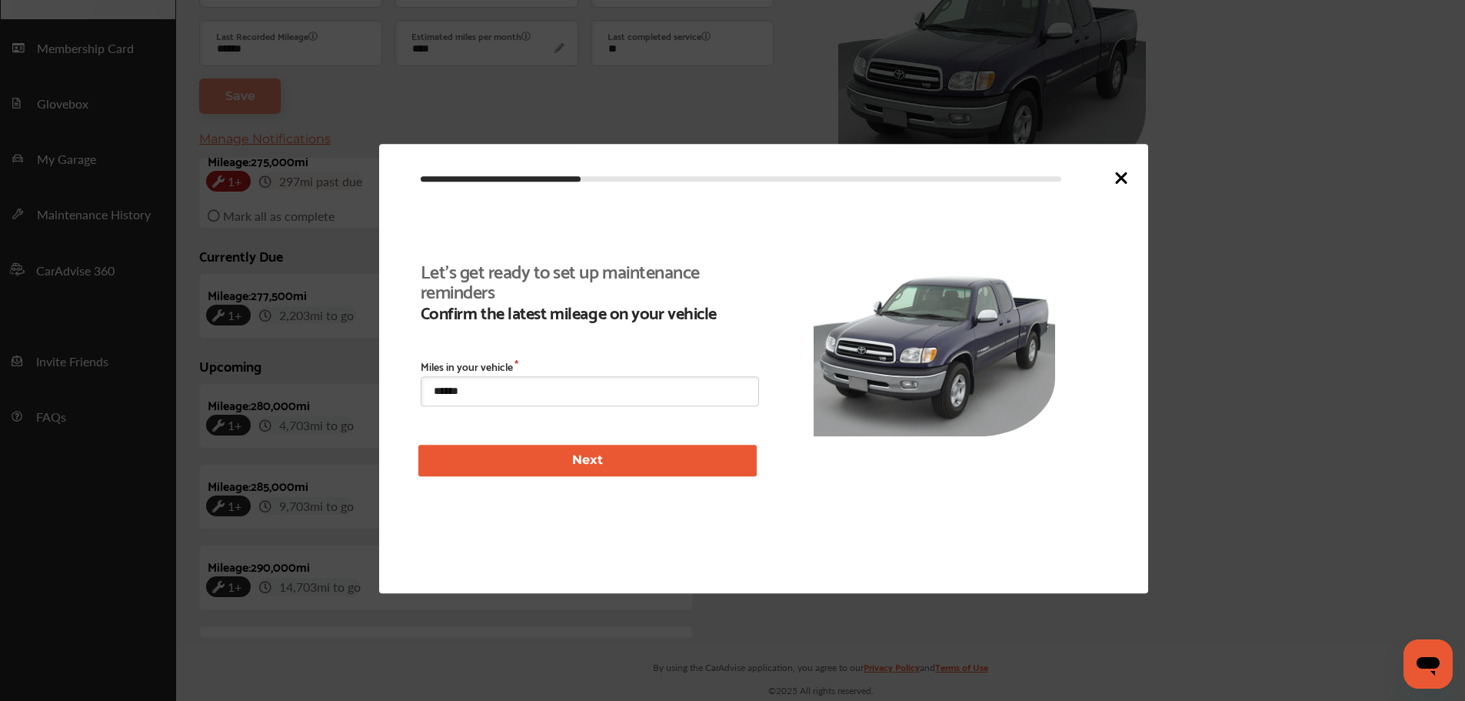
scroll to position [355, 0]
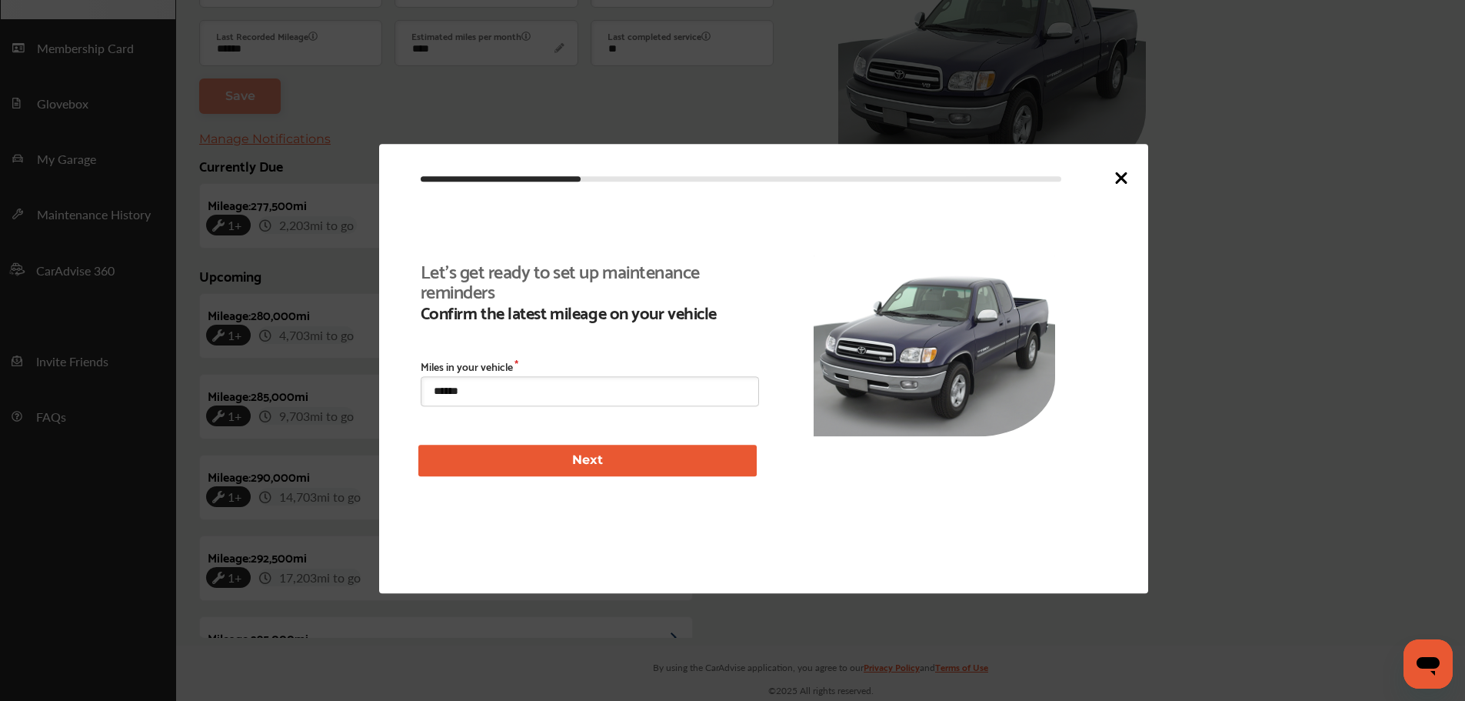
click at [1128, 175] on icon at bounding box center [1121, 177] width 18 height 18
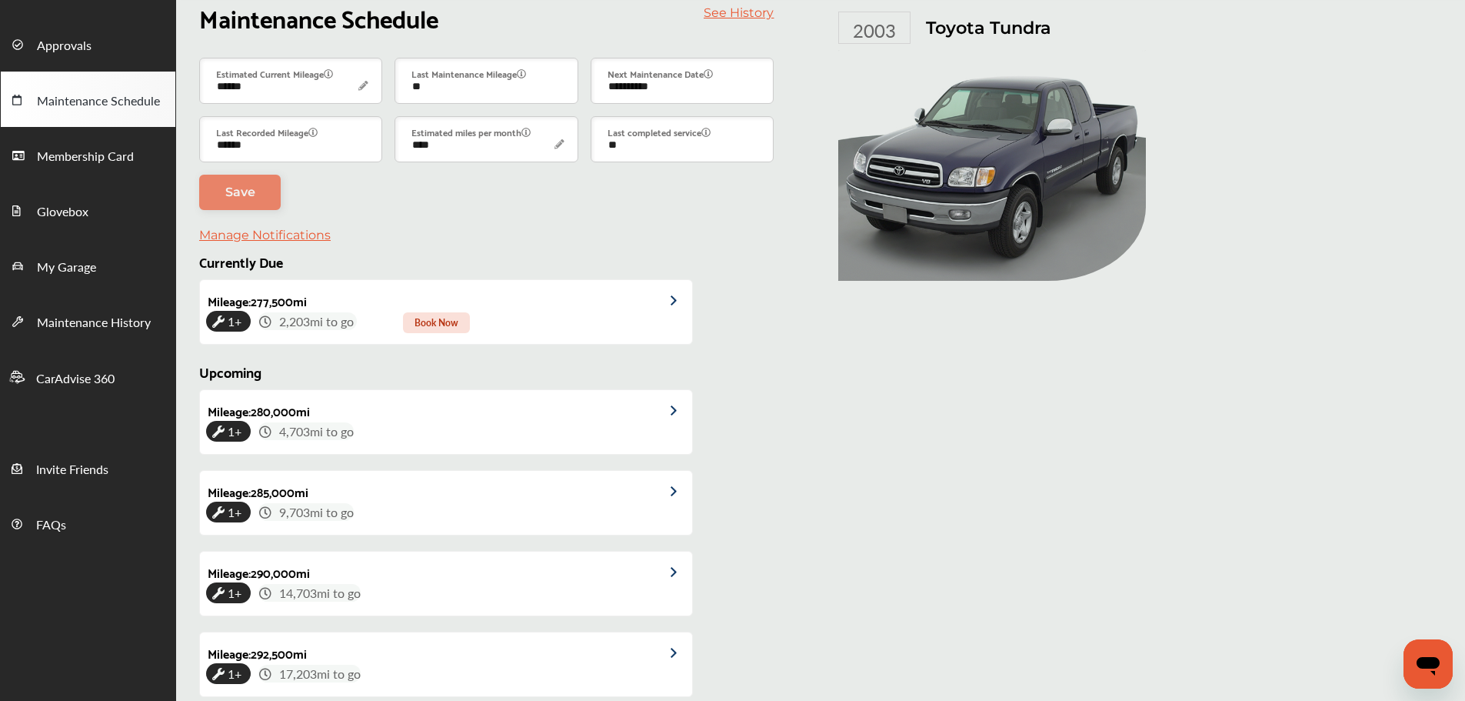
scroll to position [0, 0]
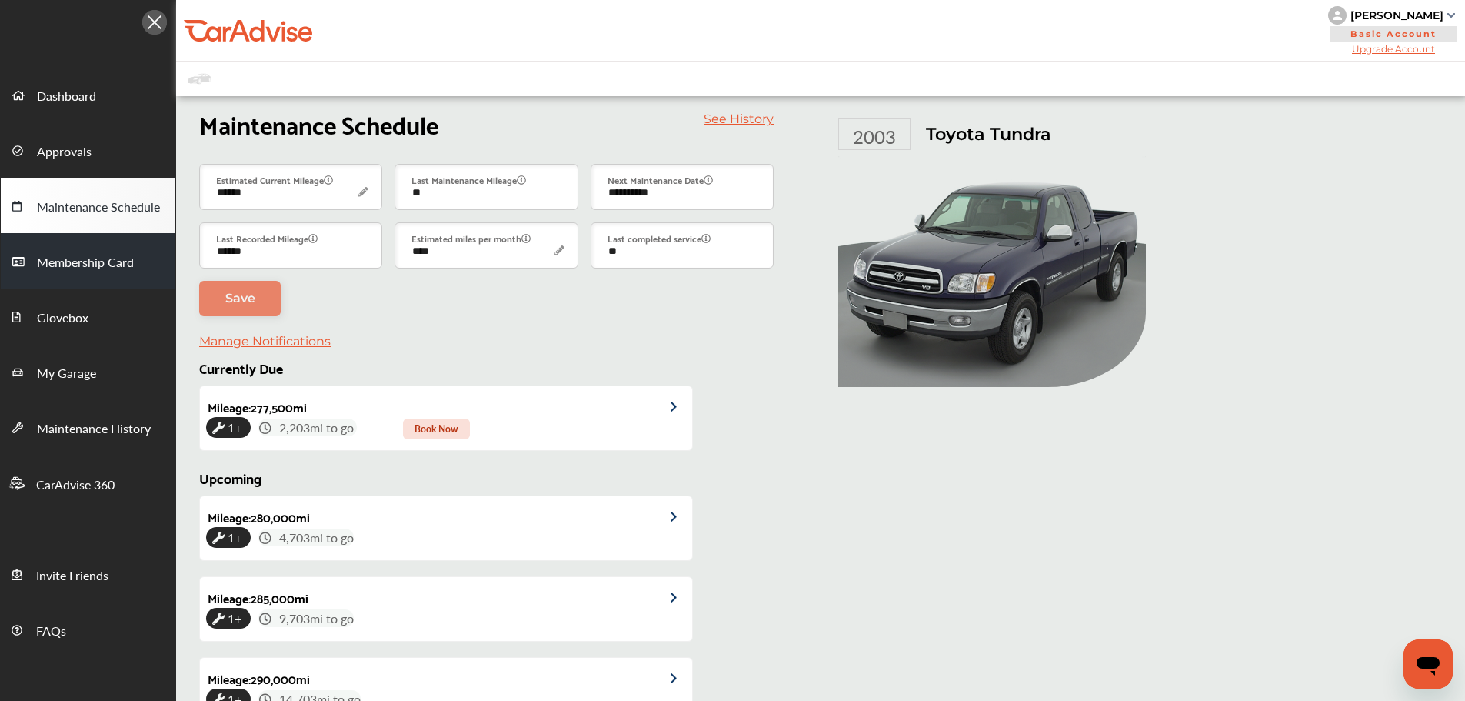
click at [68, 273] on span "Membership Card" at bounding box center [85, 263] width 97 height 20
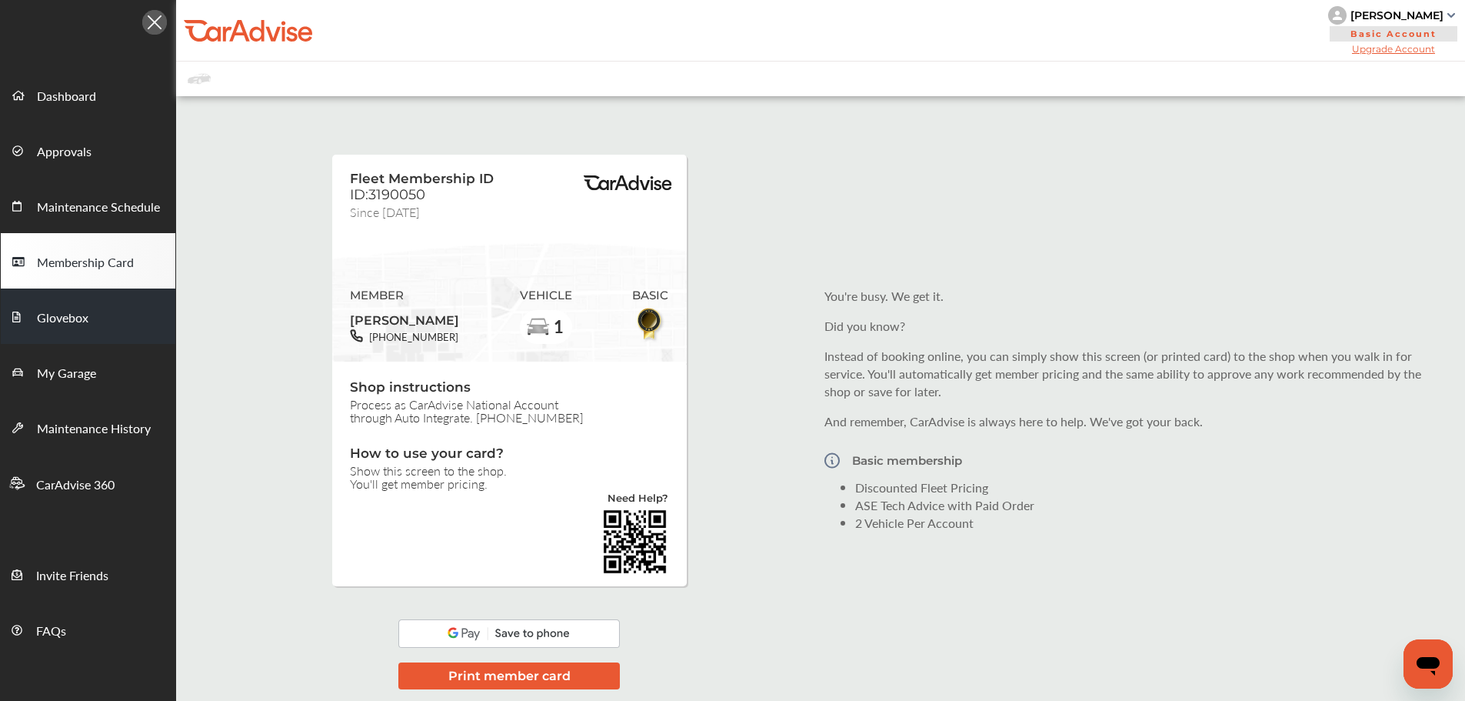
click at [77, 311] on span "Glovebox" at bounding box center [63, 318] width 52 height 20
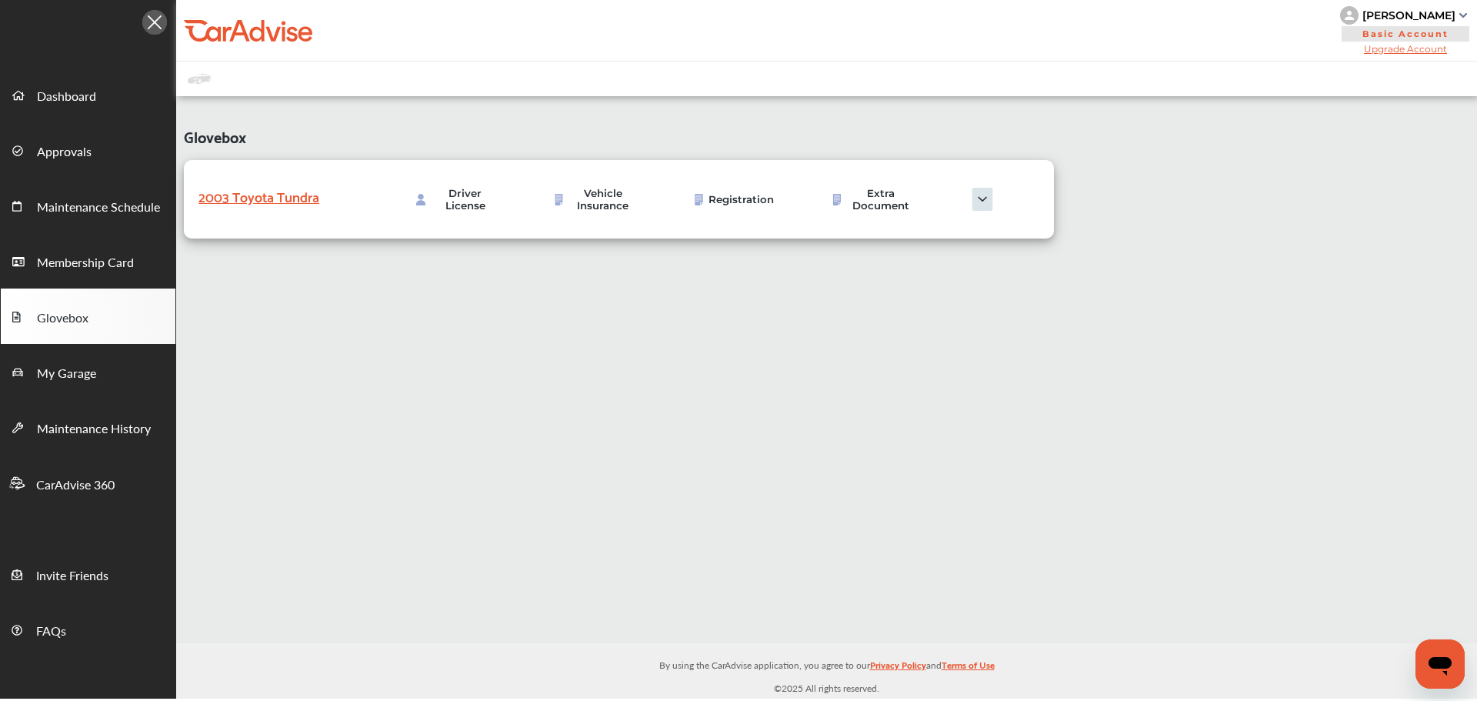
click at [243, 198] on div "2003 Toyota Tundra" at bounding box center [275, 196] width 154 height 24
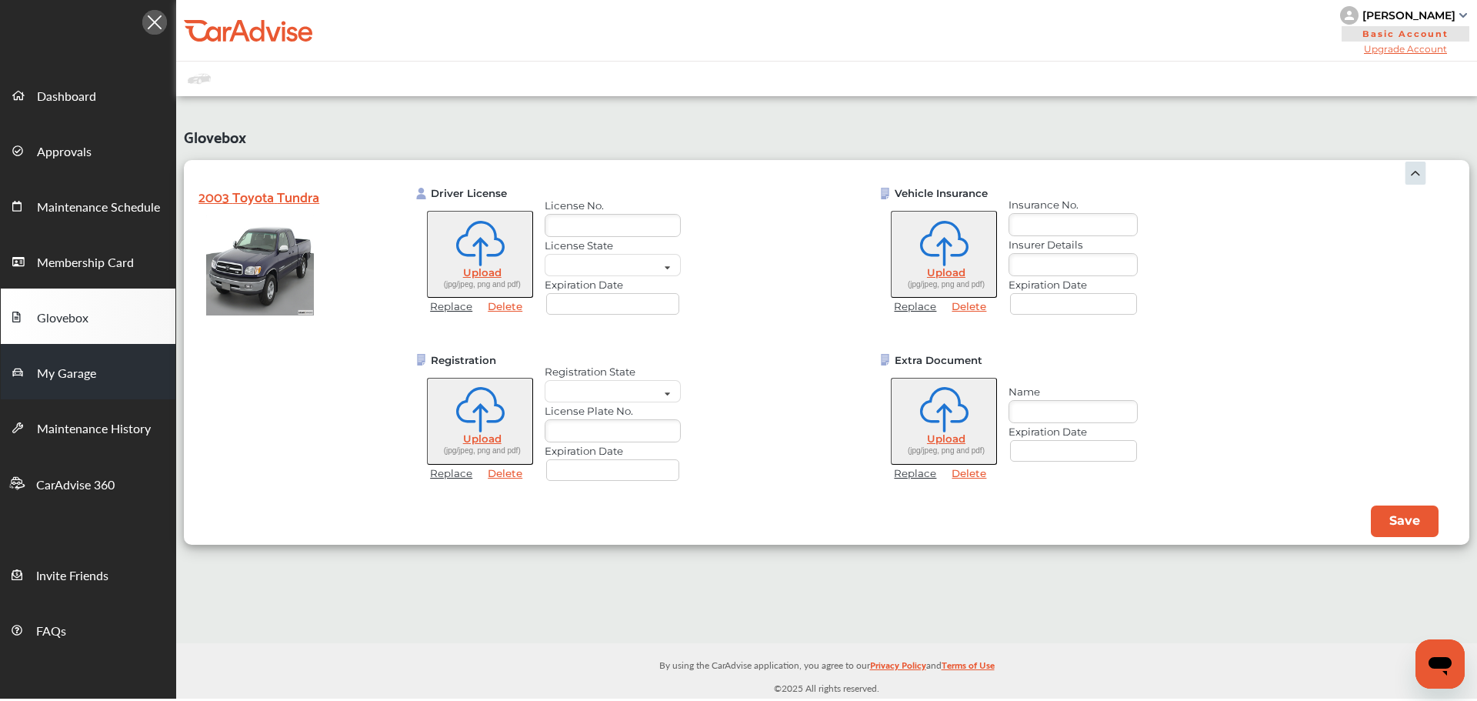
click at [135, 381] on link "My Garage" at bounding box center [88, 371] width 175 height 55
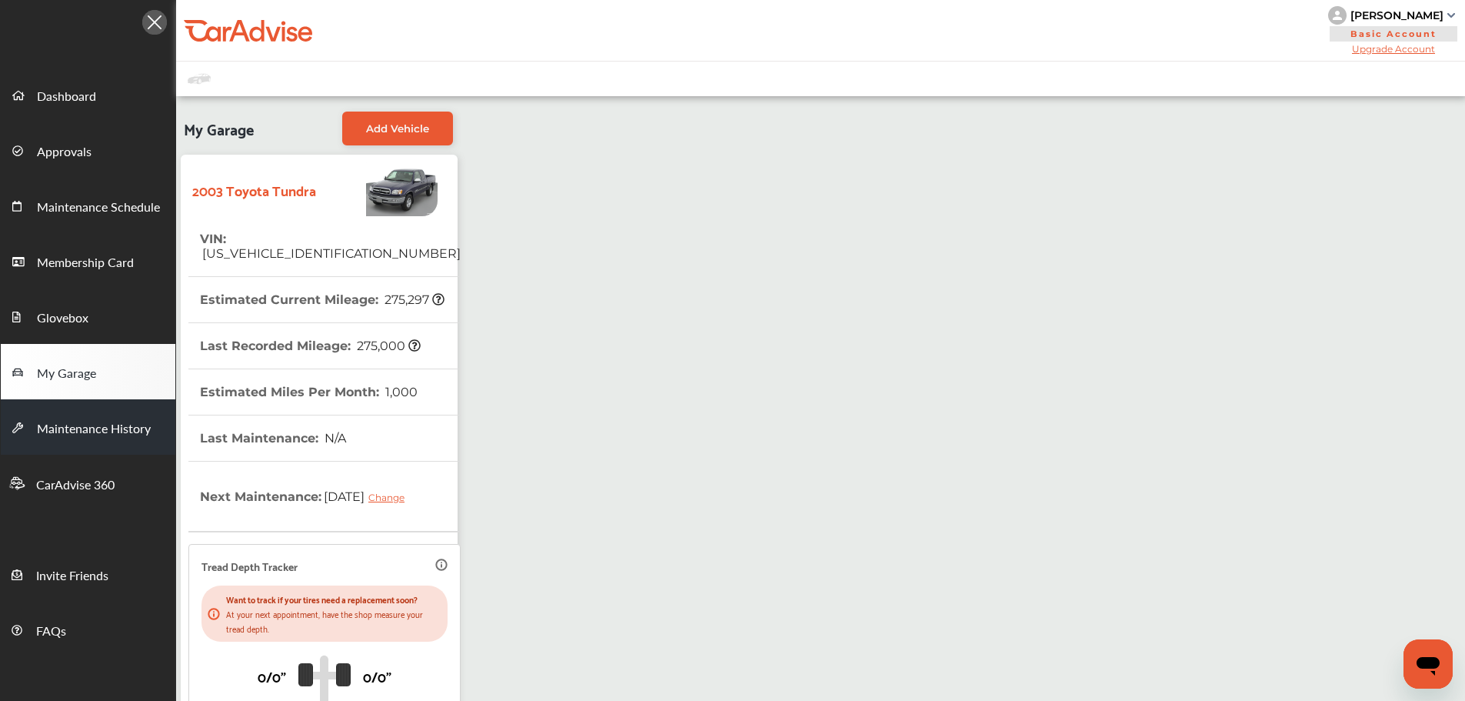
click at [142, 430] on span "Maintenance History" at bounding box center [94, 429] width 114 height 20
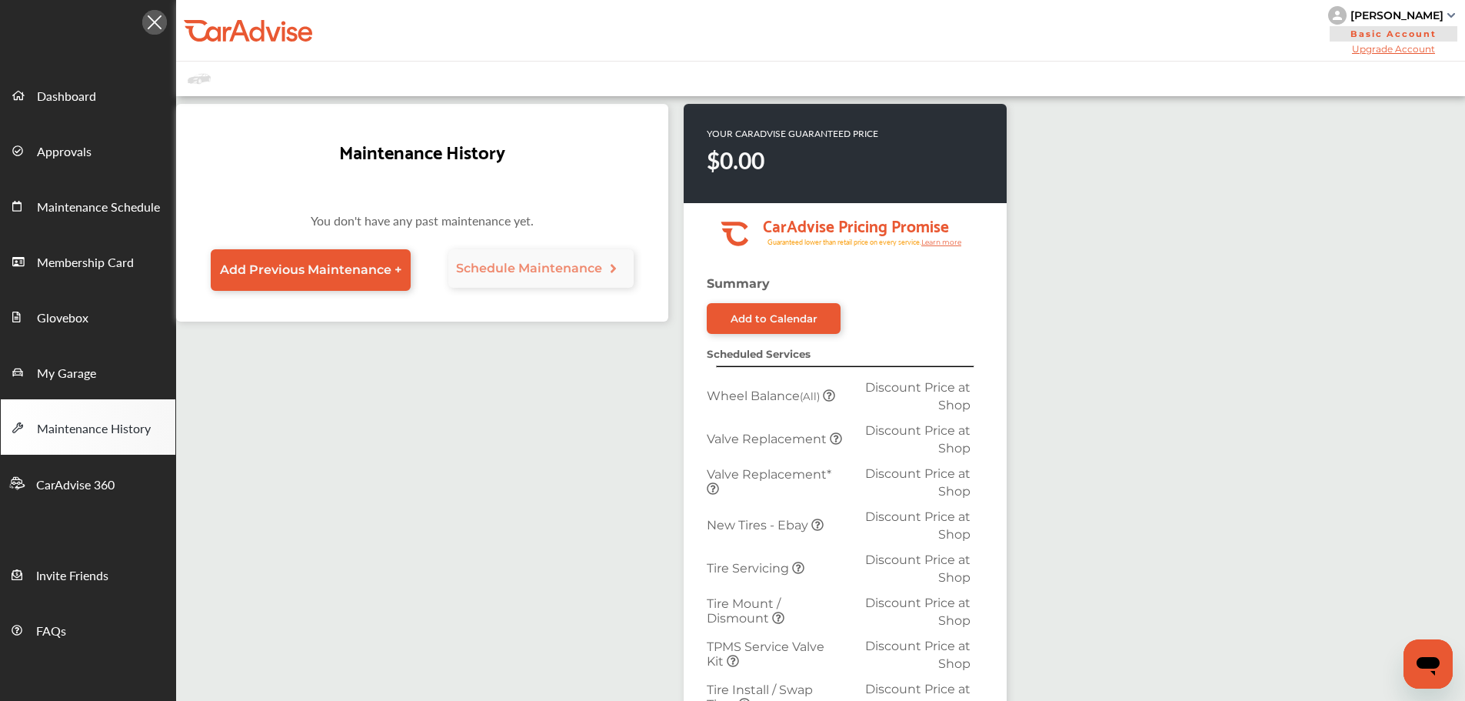
click at [347, 362] on div "Maintenance History You don't have any past maintenance yet. Add Previous Maint…" at bounding box center [591, 598] width 831 height 988
